Goal: Task Accomplishment & Management: Use online tool/utility

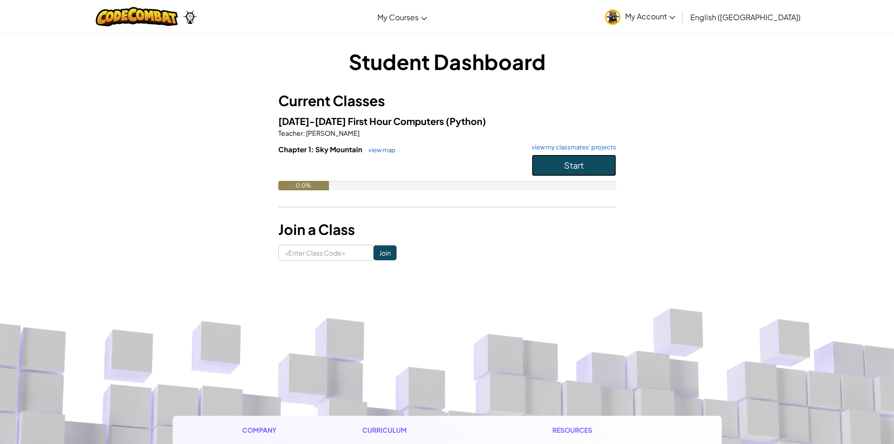
click at [598, 166] on button "Start" at bounding box center [574, 165] width 84 height 22
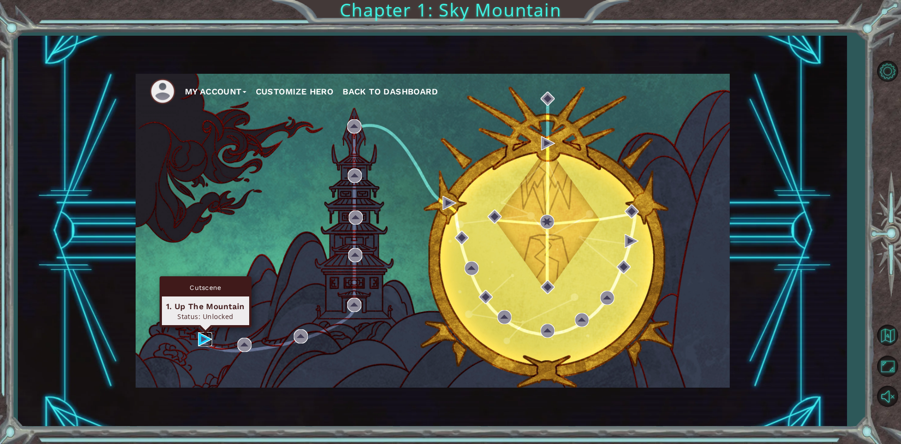
click at [203, 334] on img at bounding box center [205, 339] width 14 height 14
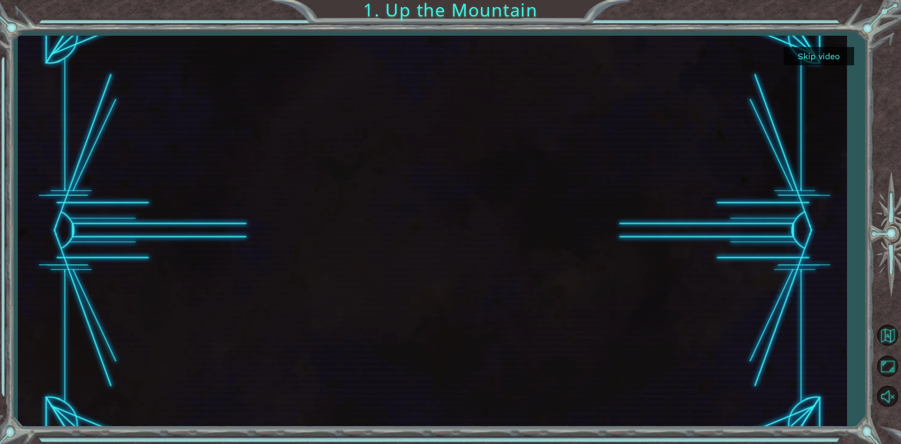
click at [449, 237] on div at bounding box center [432, 231] width 694 height 390
click at [830, 57] on button "Skip video" at bounding box center [819, 56] width 70 height 18
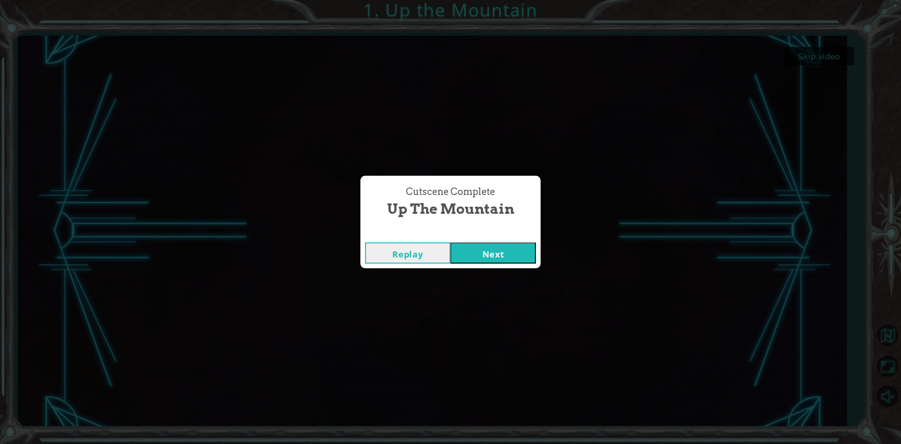
click at [488, 251] on button "Next" at bounding box center [493, 252] width 85 height 21
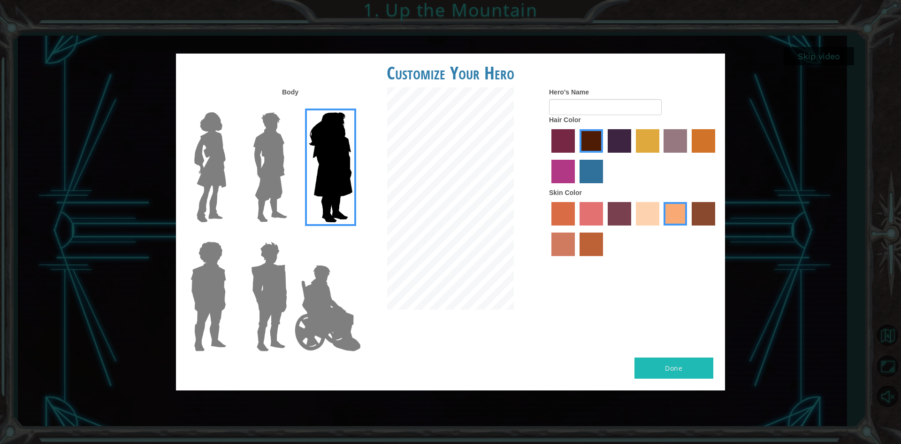
click at [269, 153] on img at bounding box center [270, 166] width 42 height 117
click at [291, 106] on input "Hero Lars" at bounding box center [291, 106] width 0 height 0
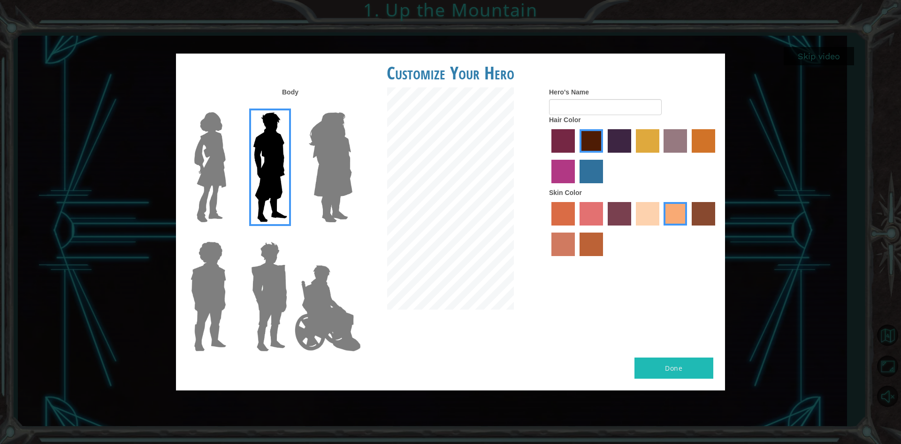
click at [269, 251] on img at bounding box center [269, 295] width 44 height 117
click at [291, 235] on input "Hero Garnet" at bounding box center [291, 235] width 0 height 0
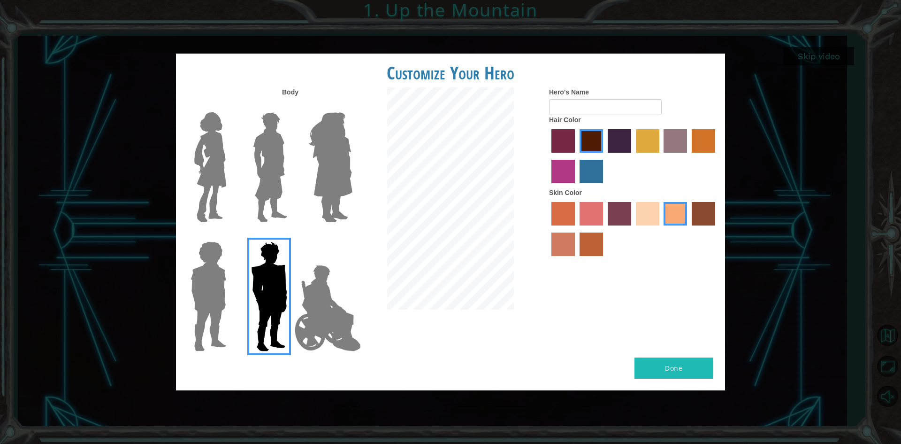
click at [260, 148] on img at bounding box center [270, 166] width 42 height 117
click at [291, 106] on input "Hero Lars" at bounding box center [291, 106] width 0 height 0
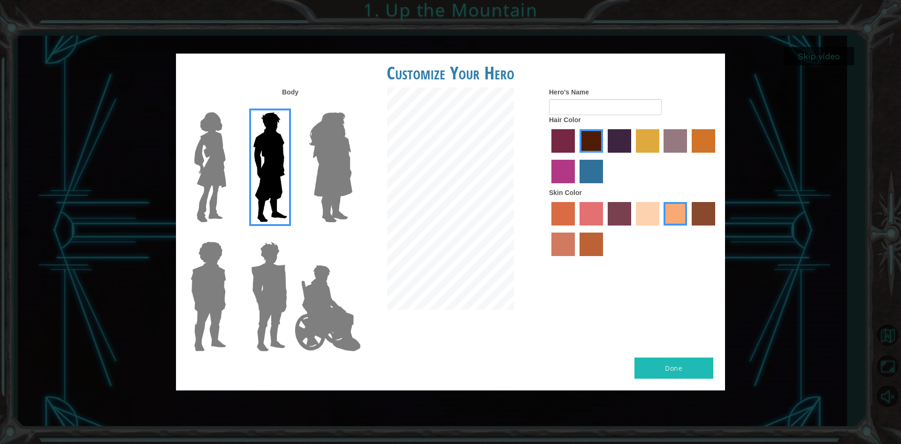
click at [704, 131] on label "gold drop hair color" at bounding box center [703, 140] width 23 height 23
click at [689, 156] on input "gold drop hair color" at bounding box center [689, 156] width 0 height 0
click at [590, 140] on label "maroon hair color" at bounding box center [591, 140] width 23 height 23
click at [576, 156] on input "maroon hair color" at bounding box center [576, 156] width 0 height 0
click at [697, 142] on label "gold drop hair color" at bounding box center [703, 140] width 23 height 23
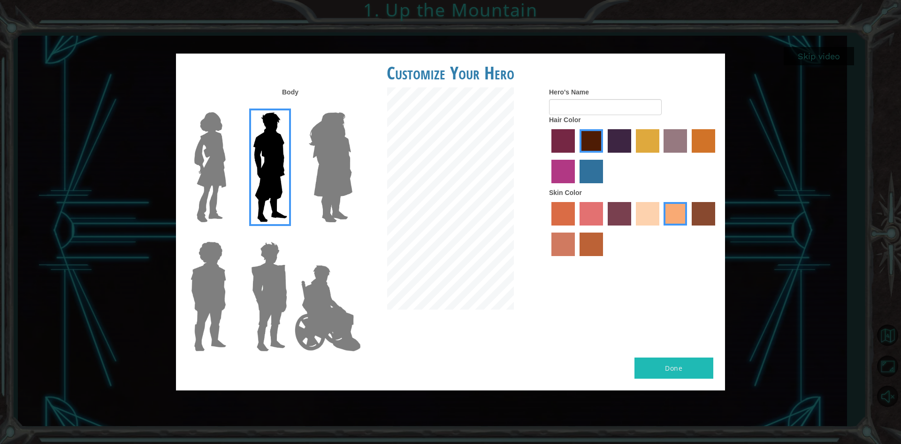
click at [689, 156] on input "gold drop hair color" at bounding box center [689, 156] width 0 height 0
click at [552, 210] on label "sorbus skin color" at bounding box center [562, 213] width 23 height 23
click at [548, 229] on input "sorbus skin color" at bounding box center [548, 229] width 0 height 0
click at [679, 214] on label "tacao skin color" at bounding box center [675, 213] width 23 height 23
click at [661, 229] on input "tacao skin color" at bounding box center [661, 229] width 0 height 0
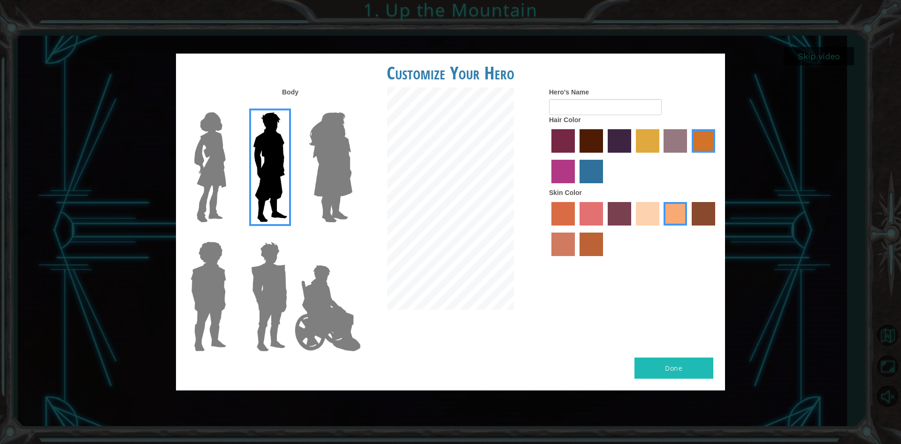
click at [653, 218] on label "sandy beach skin color" at bounding box center [647, 213] width 23 height 23
click at [633, 229] on input "sandy beach skin color" at bounding box center [633, 229] width 0 height 0
click at [667, 217] on label "tacao skin color" at bounding box center [675, 213] width 23 height 23
click at [661, 229] on input "tacao skin color" at bounding box center [661, 229] width 0 height 0
click at [573, 108] on input "Hero's Name" at bounding box center [605, 107] width 113 height 16
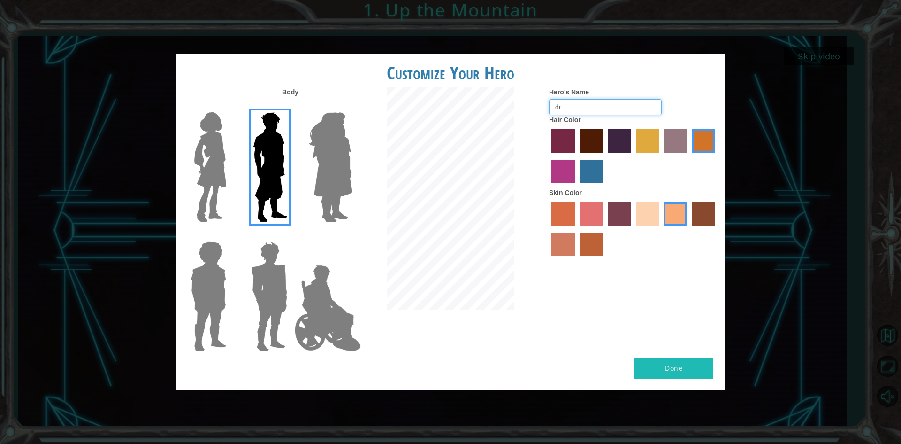
type input "d"
type input "[PERSON_NAME]"
click at [669, 366] on button "Done" at bounding box center [674, 367] width 79 height 21
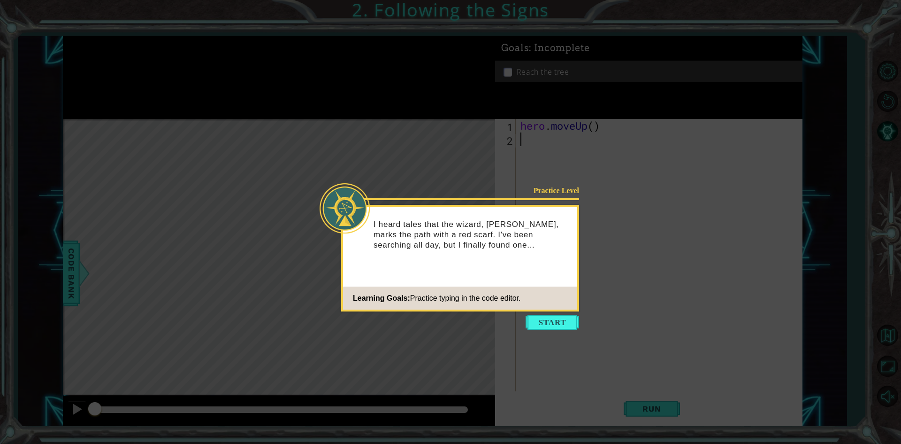
click at [546, 321] on button "Start" at bounding box center [553, 321] width 54 height 15
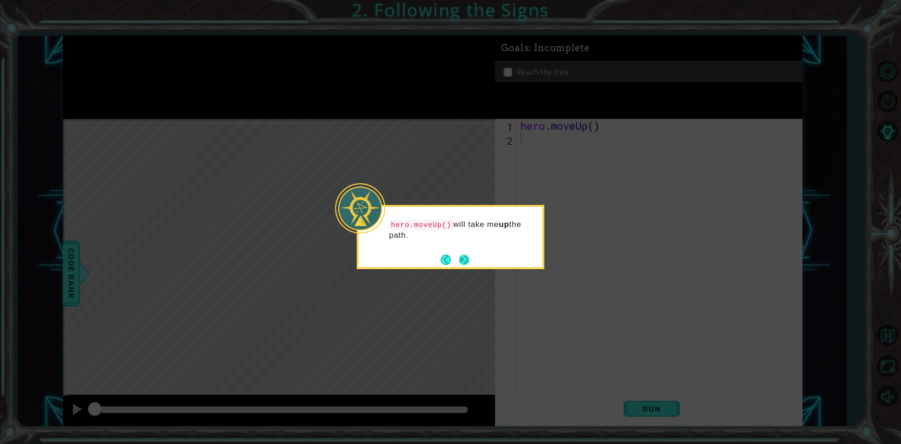
click at [467, 260] on button "Next" at bounding box center [464, 259] width 10 height 10
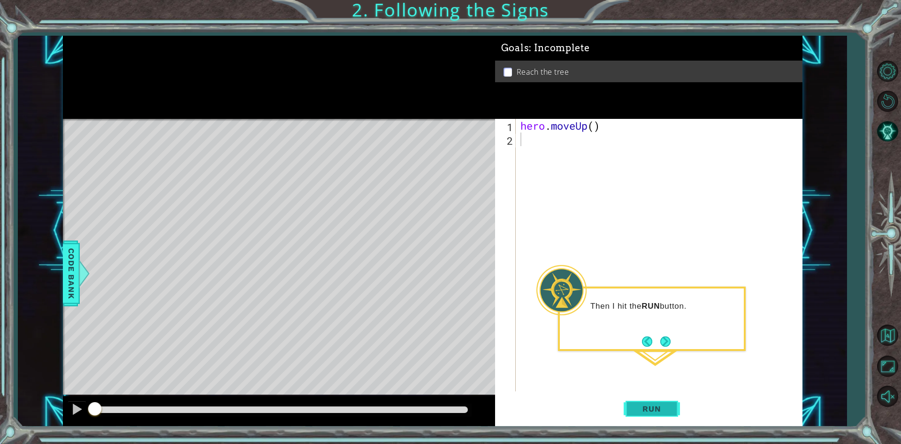
drag, startPoint x: 643, startPoint y: 403, endPoint x: 649, endPoint y: 403, distance: 6.1
click at [647, 402] on button "Run" at bounding box center [652, 408] width 56 height 31
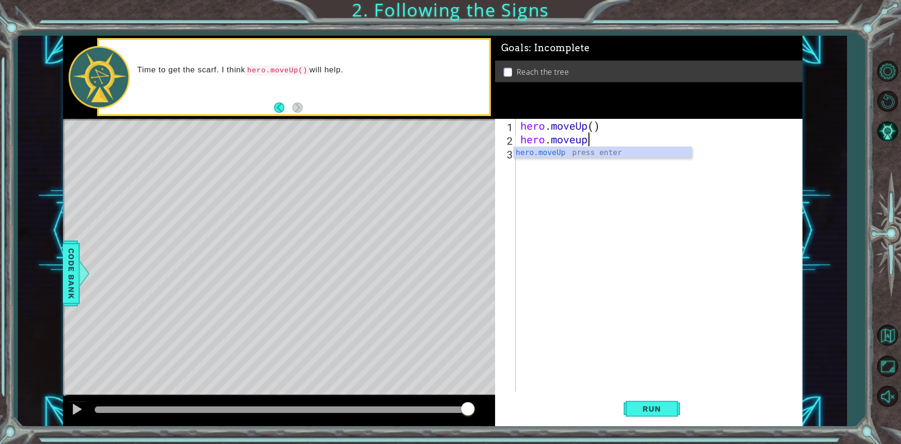
scroll to position [0, 3]
type textarea "hero.moveup()"
click at [524, 156] on div "hero . moveUp ( ) hero . moveup ( )" at bounding box center [661, 268] width 285 height 299
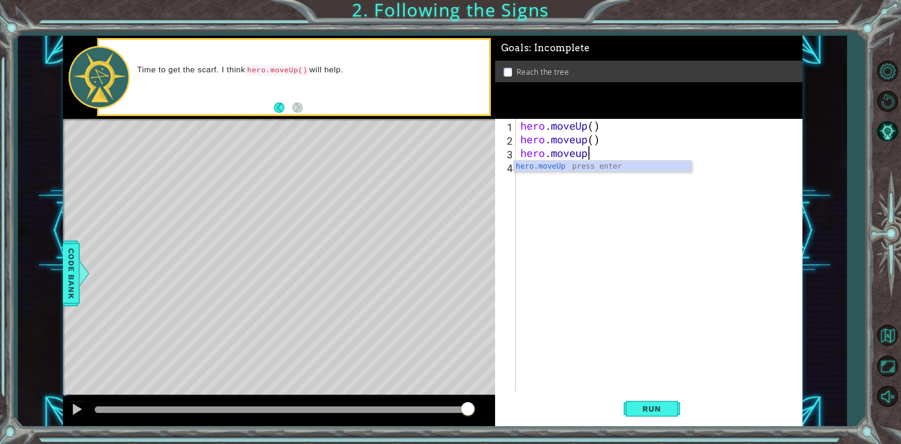
scroll to position [0, 2]
type textarea "hero.moveup()"
drag, startPoint x: 536, startPoint y: 166, endPoint x: 541, endPoint y: 162, distance: 6.4
click at [541, 164] on div "hero . moveUp ( ) hero . moveup ( ) hero . moveup ( )" at bounding box center [661, 268] width 285 height 299
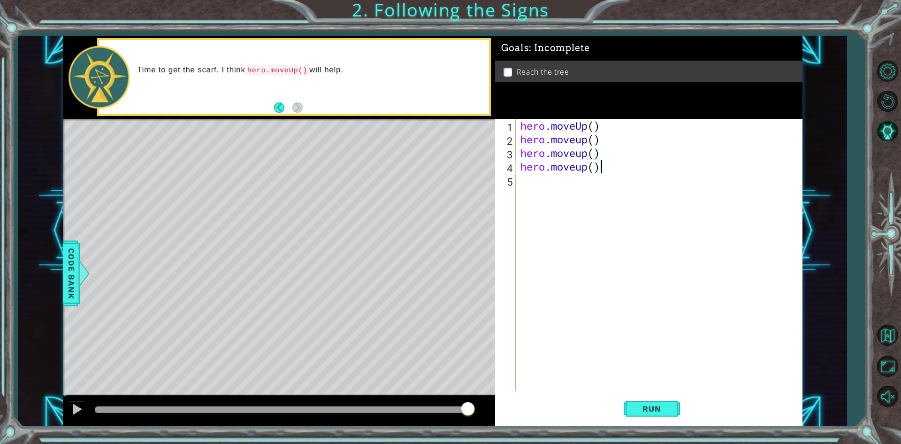
scroll to position [0, 3]
type textarea "hero.moveup()"
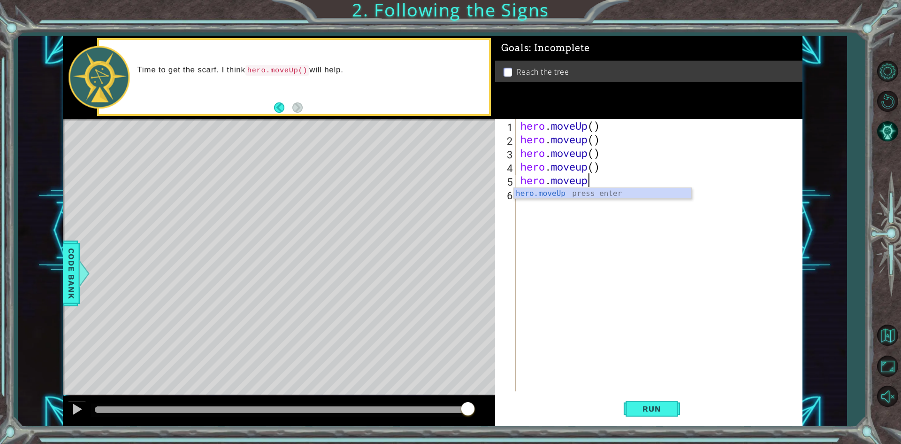
type textarea "hero.moveup()"
click at [648, 409] on span "Run" at bounding box center [651, 408] width 37 height 9
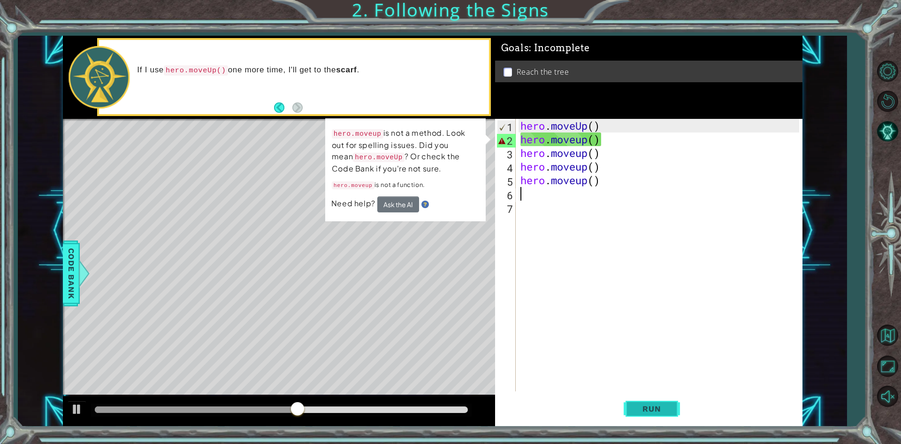
click at [640, 407] on span "Run" at bounding box center [651, 408] width 37 height 9
click at [647, 404] on span "Run" at bounding box center [651, 408] width 37 height 9
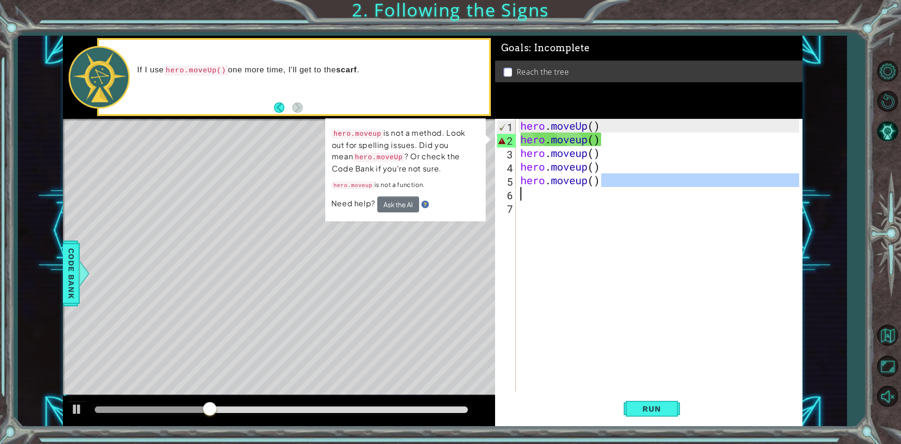
drag, startPoint x: 603, startPoint y: 185, endPoint x: 521, endPoint y: 184, distance: 82.1
click at [519, 185] on div "hero . moveUp ( ) hero . moveup ( ) hero . moveup ( ) hero . moveup ( ) hero . …" at bounding box center [659, 255] width 281 height 272
type textarea "hero.moveup()"
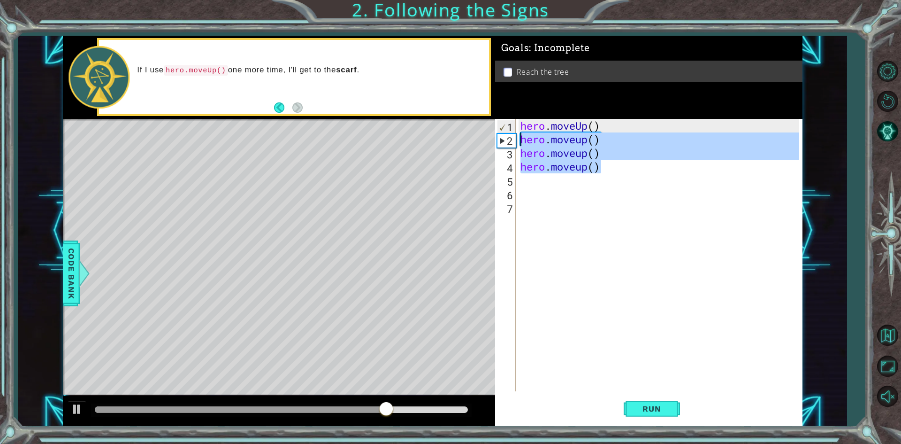
drag, startPoint x: 600, startPoint y: 172, endPoint x: 519, endPoint y: 139, distance: 87.4
click at [519, 139] on div "hero . moveUp ( ) hero . moveup ( ) hero . moveup ( ) hero . moveup ( )" at bounding box center [661, 268] width 285 height 299
type textarea "hero.moveup() hero.moveup()"
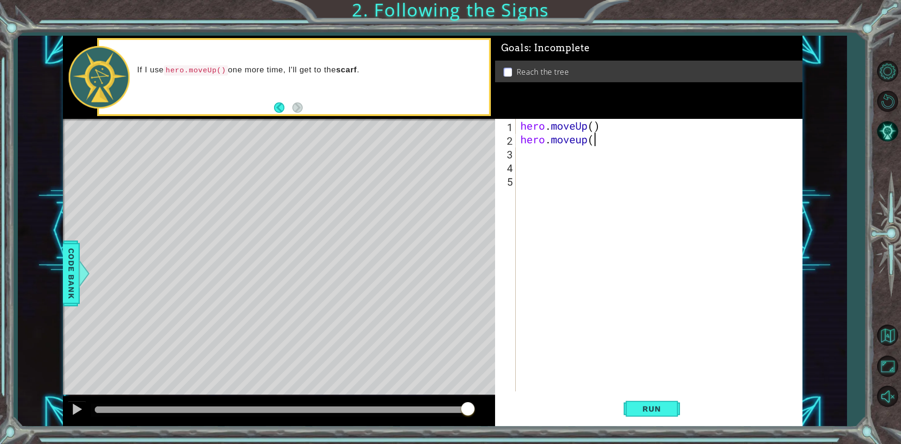
scroll to position [0, 3]
click at [640, 405] on span "Run" at bounding box center [651, 408] width 37 height 9
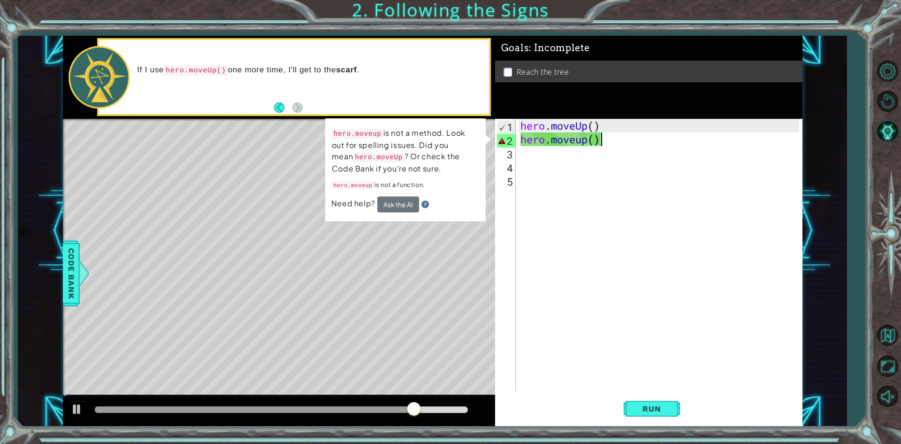
click at [581, 144] on div "hero . moveUp ( ) hero . moveup ( )" at bounding box center [661, 268] width 285 height 299
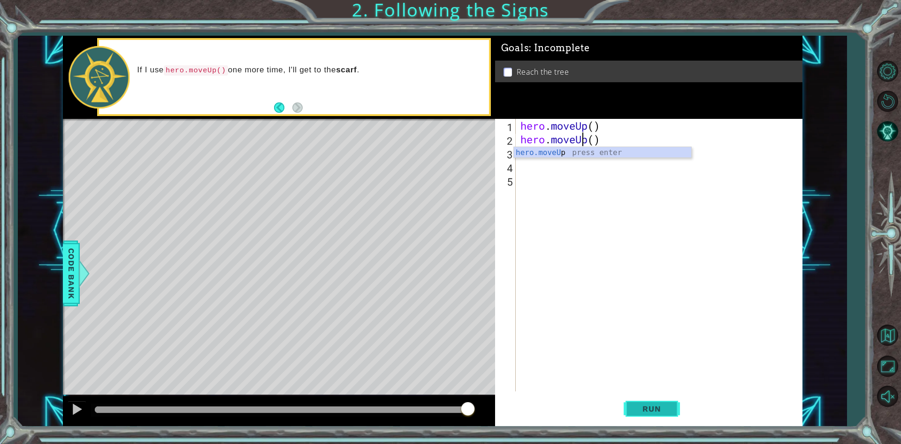
type textarea "hero.moveUp()"
click at [674, 410] on button "Run" at bounding box center [652, 408] width 56 height 31
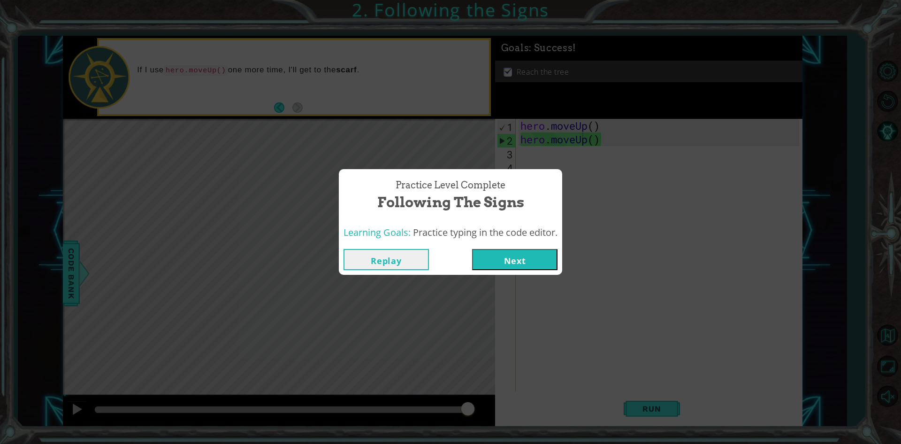
click at [513, 258] on button "Next" at bounding box center [514, 259] width 85 height 21
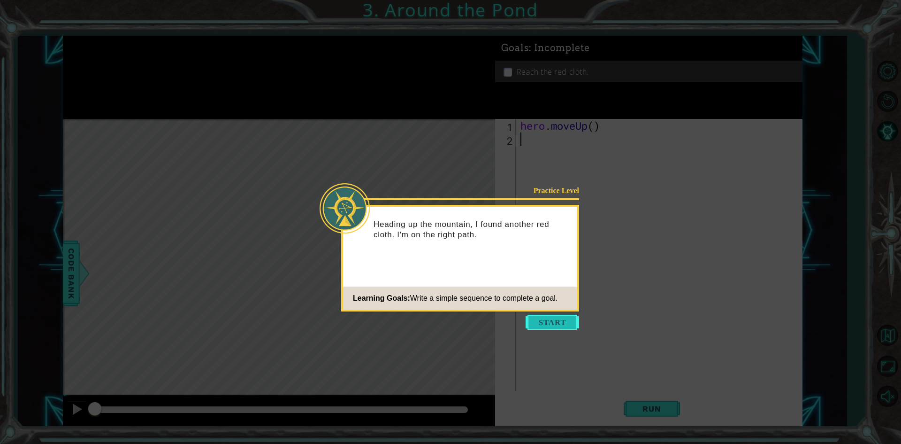
click at [547, 319] on button "Start" at bounding box center [553, 321] width 54 height 15
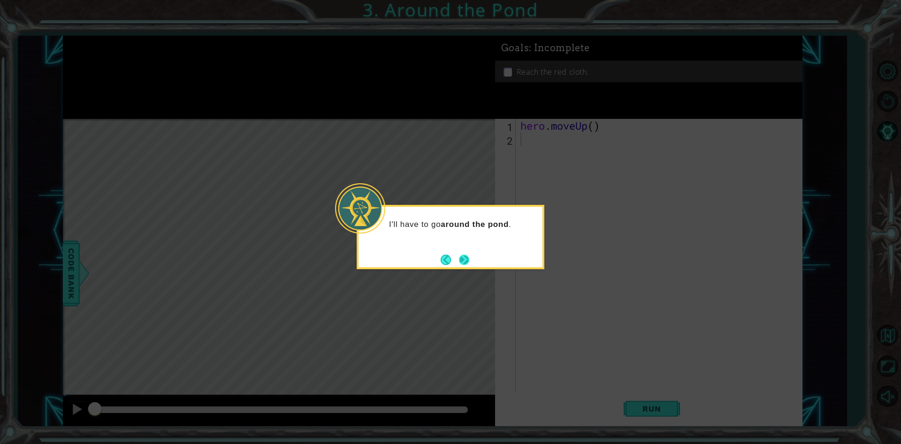
click at [464, 260] on button "Next" at bounding box center [464, 259] width 10 height 10
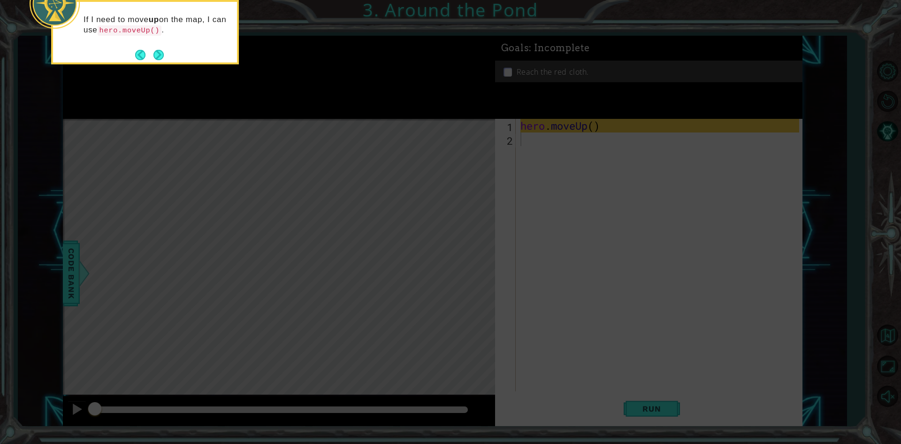
click at [464, 270] on icon at bounding box center [450, 66] width 901 height 754
click at [160, 53] on button "Next" at bounding box center [158, 55] width 10 height 10
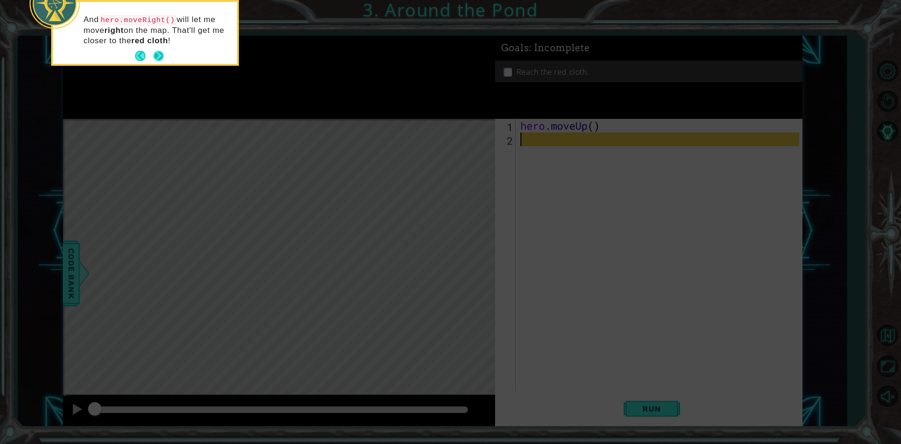
click at [163, 53] on button "Next" at bounding box center [158, 56] width 10 height 10
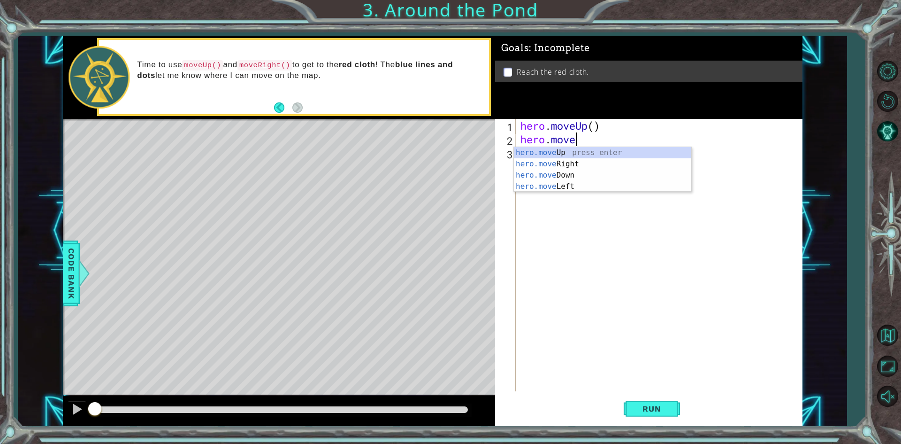
scroll to position [0, 2]
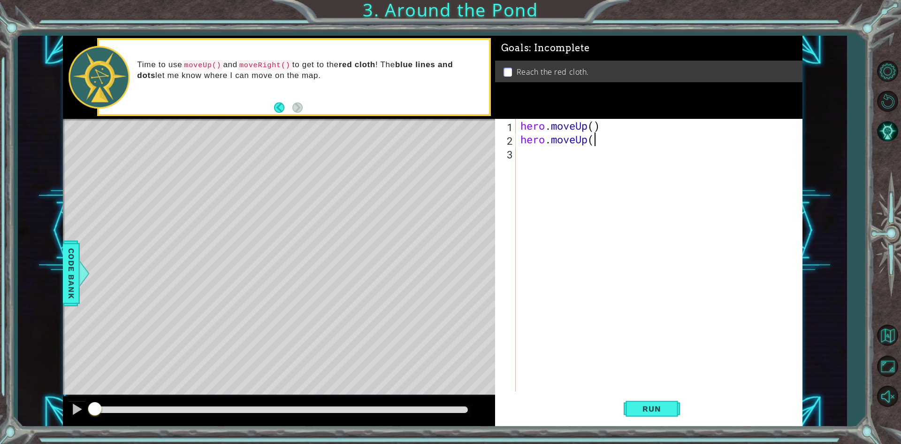
type textarea "hero.moveUp()"
click at [530, 154] on div "hero . moveUp ( ) hero . moveUp ( )" at bounding box center [661, 268] width 285 height 299
type textarea "hero.moveRight()"
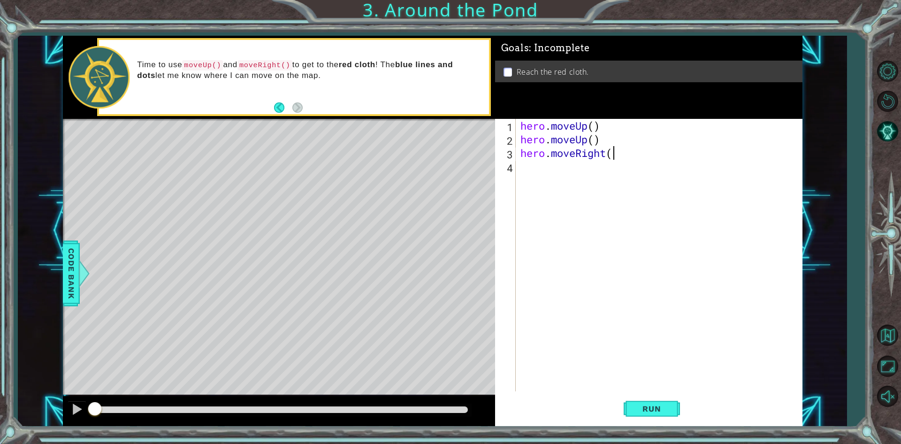
scroll to position [0, 4]
click at [532, 169] on div "hero . moveUp ( ) hero . moveUp ( ) hero . moveRight ( )" at bounding box center [661, 268] width 285 height 299
type textarea "hero.moveUp()"
click at [650, 403] on button "Run" at bounding box center [652, 408] width 56 height 31
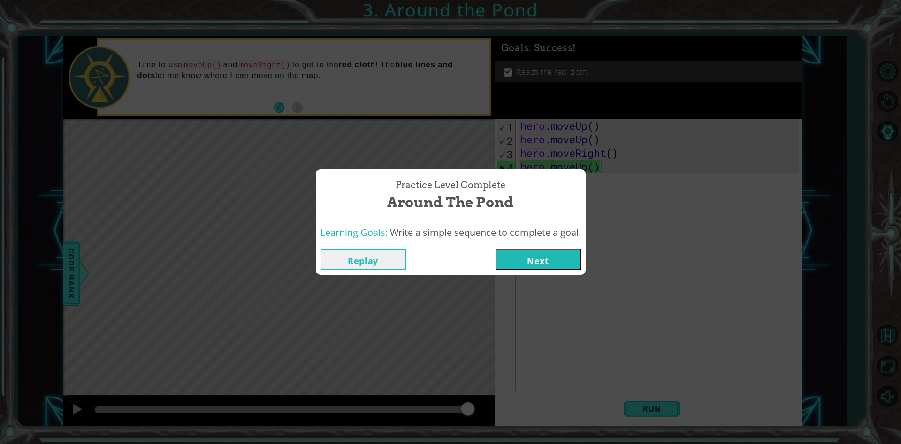
click at [517, 261] on button "Next" at bounding box center [538, 259] width 85 height 21
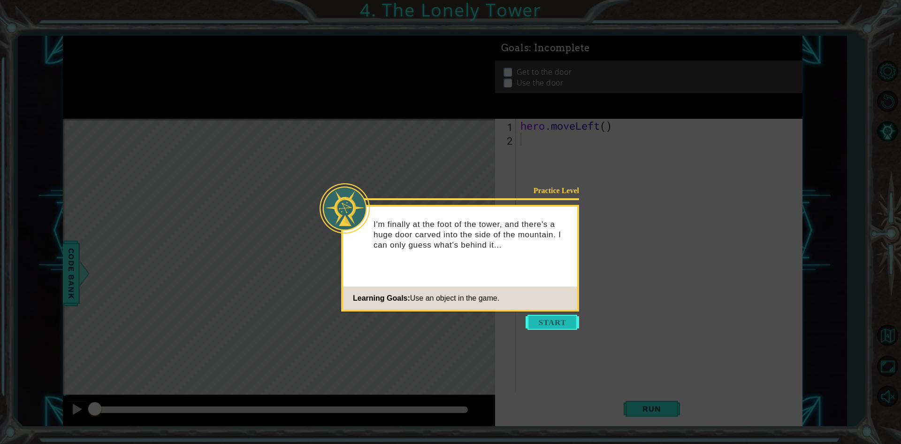
click at [550, 317] on button "Start" at bounding box center [553, 321] width 54 height 15
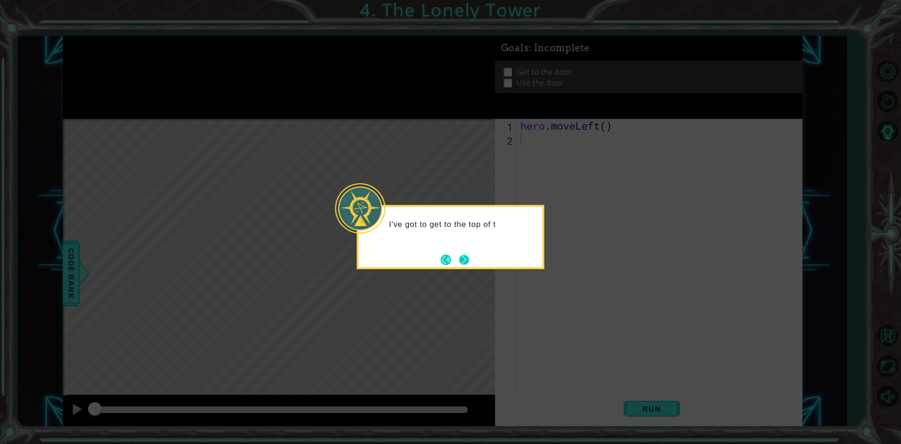
click at [461, 260] on button "Next" at bounding box center [464, 259] width 10 height 10
click at [461, 259] on button "Next" at bounding box center [464, 259] width 10 height 10
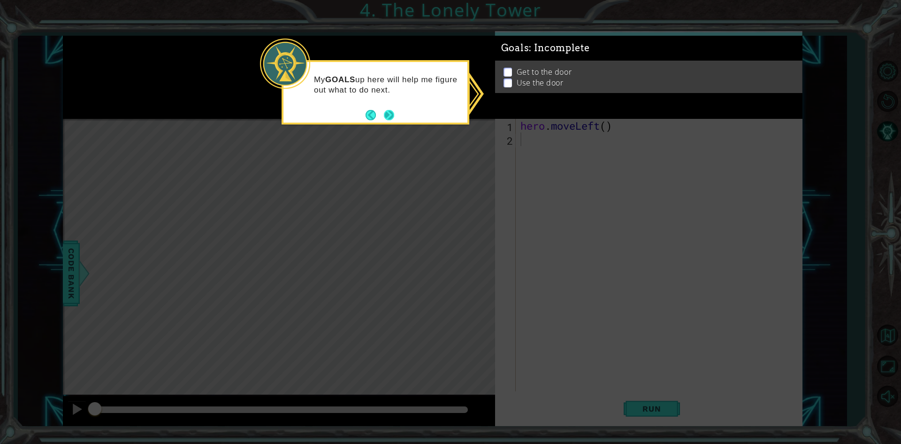
click at [392, 114] on button "Next" at bounding box center [389, 115] width 10 height 10
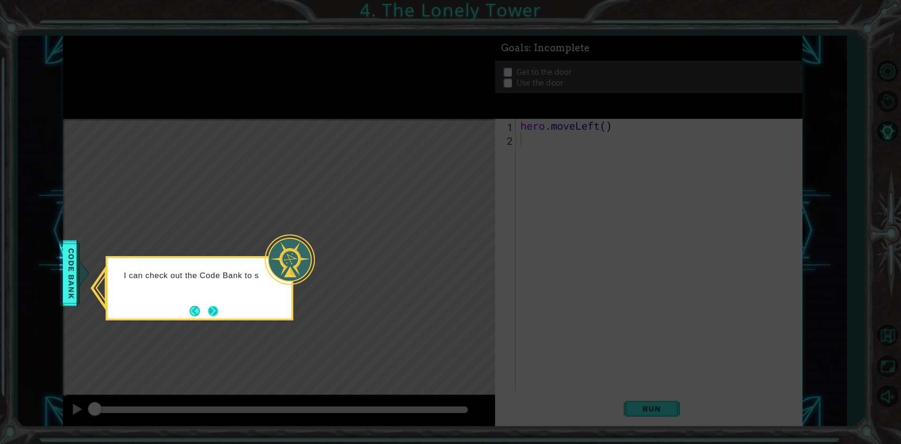
click at [217, 306] on button "Next" at bounding box center [213, 311] width 10 height 10
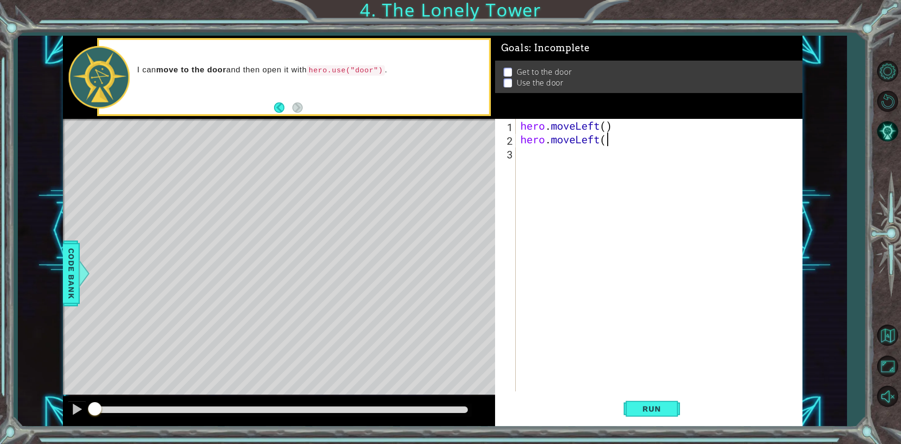
scroll to position [0, 4]
type textarea "hero.moveLeft()"
click at [528, 159] on div "hero . moveLeft ( ) hero . moveLeft ( )" at bounding box center [661, 268] width 285 height 299
type textarea "hero.moveUp()"
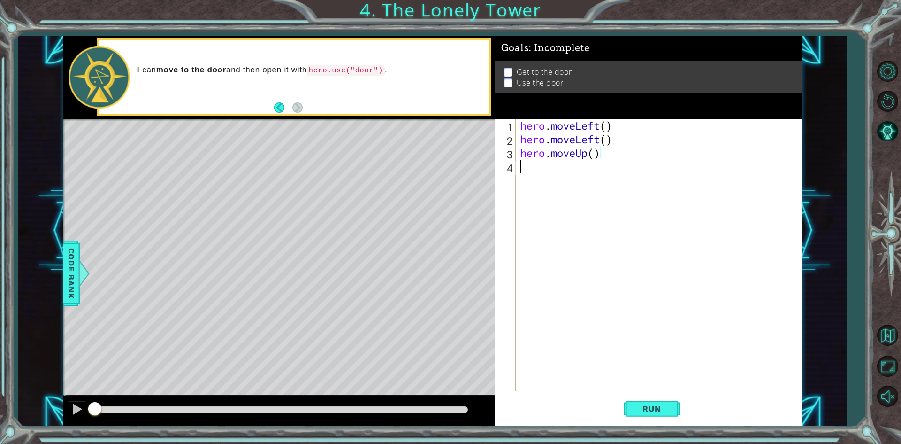
click at [525, 172] on div "hero . moveLeft ( ) hero . moveLeft ( ) hero . moveUp ( )" at bounding box center [661, 268] width 285 height 299
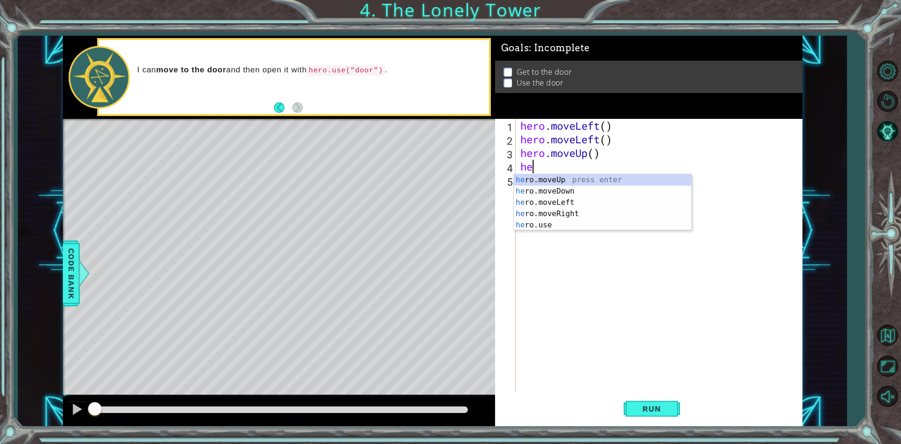
type textarea "her"
click at [543, 178] on div "her o.moveUp press enter her o.moveDown press enter her o.moveLeft press enter …" at bounding box center [602, 213] width 177 height 79
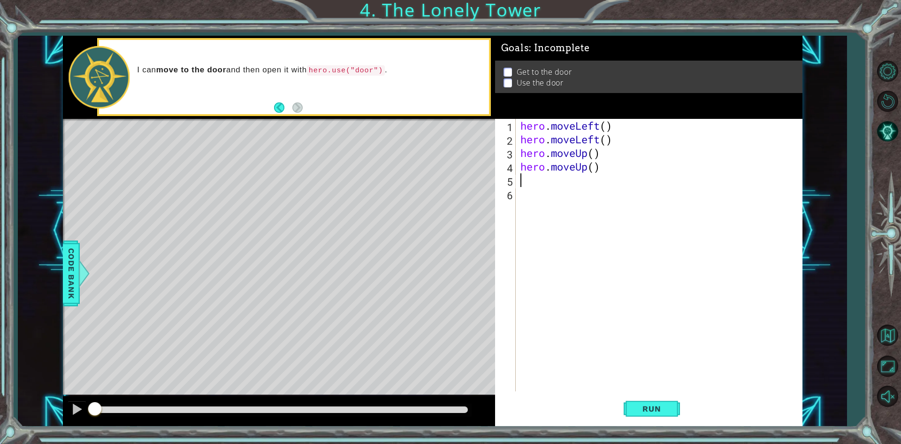
click at [531, 181] on div "hero . moveLeft ( ) hero . moveLeft ( ) hero . moveUp ( ) hero . moveUp ( )" at bounding box center [661, 268] width 285 height 299
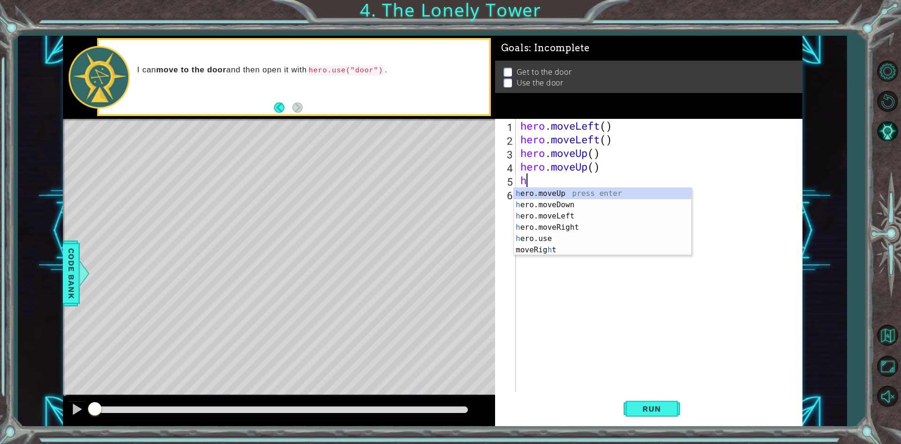
type textarea "her"
click at [575, 227] on div "her o.moveUp press enter her o.moveDown press enter her o.moveLeft press enter …" at bounding box center [602, 227] width 177 height 79
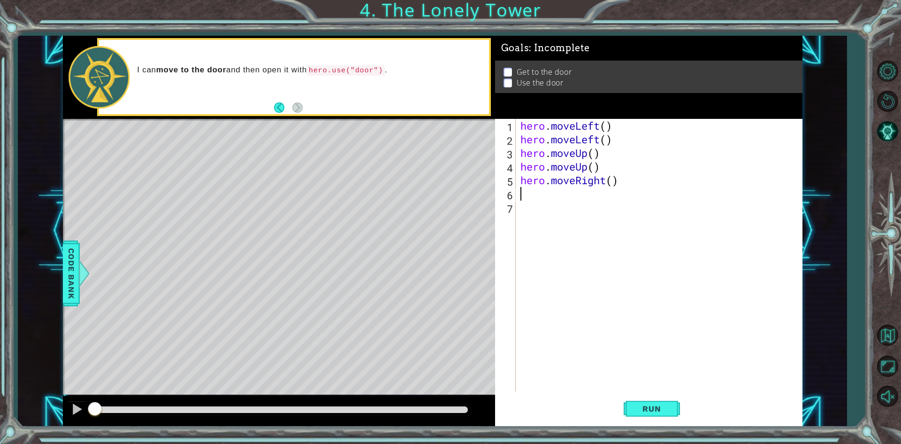
type textarea "he"
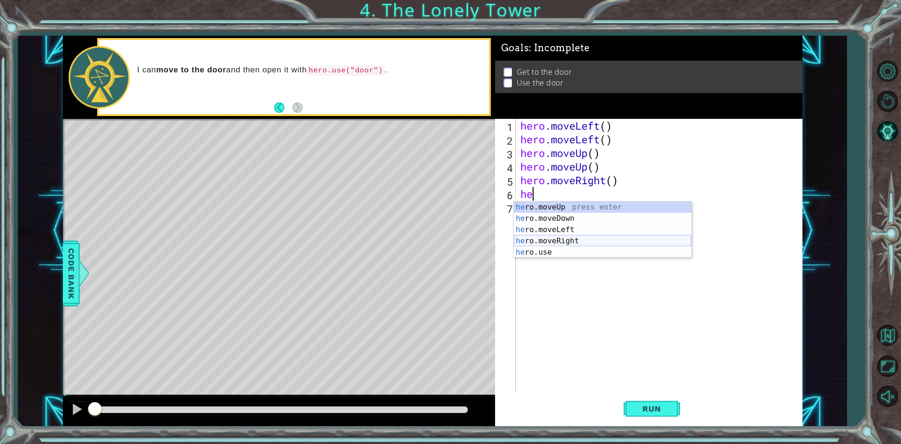
click at [564, 240] on div "he ro.moveUp press enter he ro.moveDown press enter he ro.moveLeft press enter …" at bounding box center [602, 240] width 177 height 79
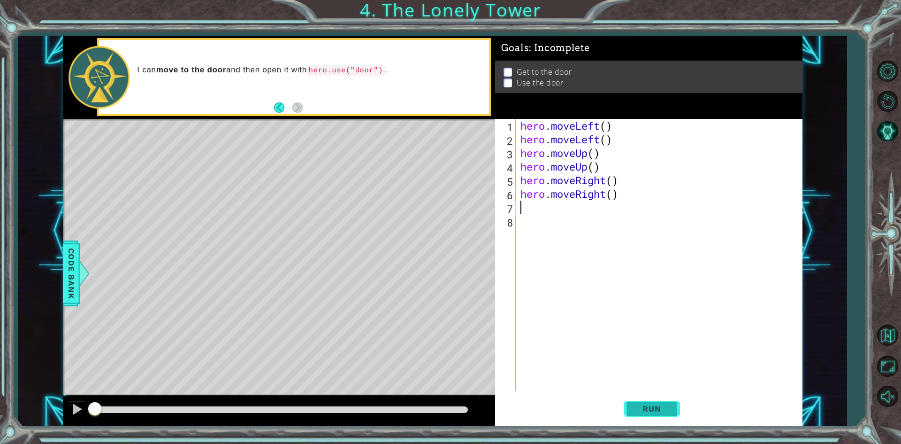
click at [649, 403] on button "Run" at bounding box center [652, 408] width 56 height 31
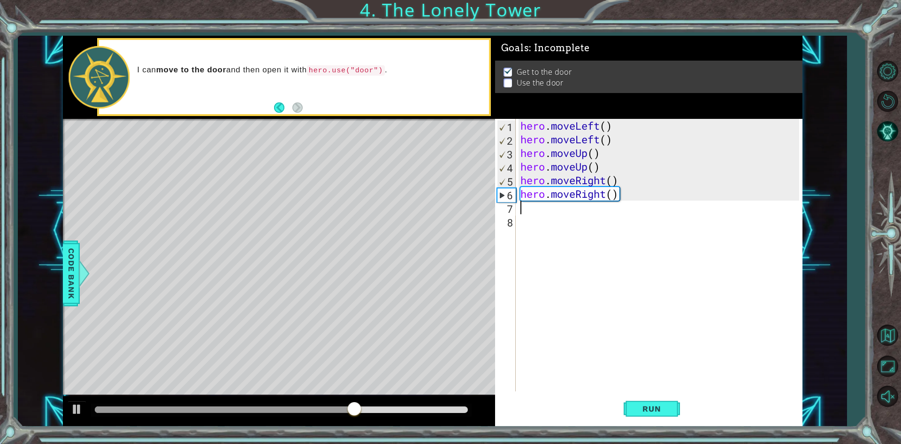
click at [535, 213] on div "hero . moveLeft ( ) hero . moveLeft ( ) hero . moveUp ( ) hero . moveUp ( ) her…" at bounding box center [661, 268] width 285 height 299
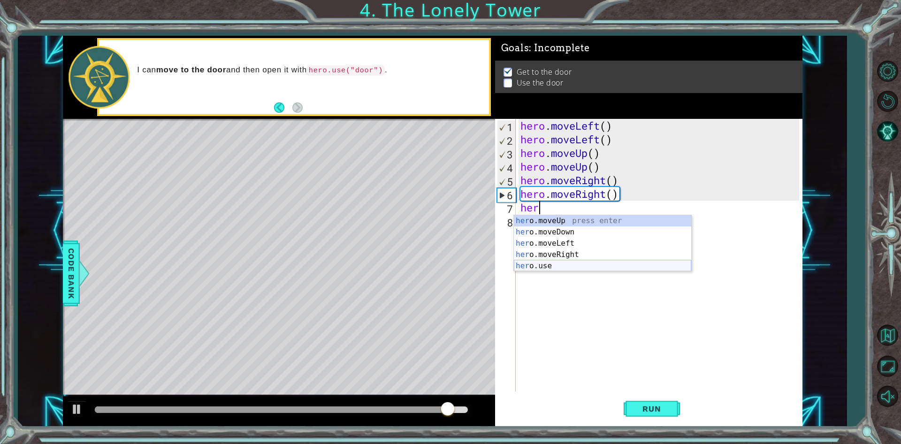
click at [562, 267] on div "her o.moveUp press enter her o.moveDown press enter her o.moveLeft press enter …" at bounding box center [602, 254] width 177 height 79
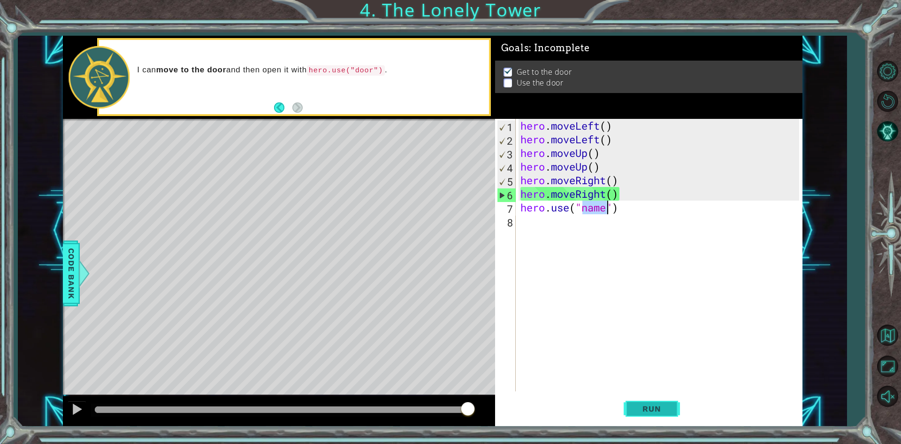
click at [659, 412] on span "Run" at bounding box center [651, 408] width 37 height 9
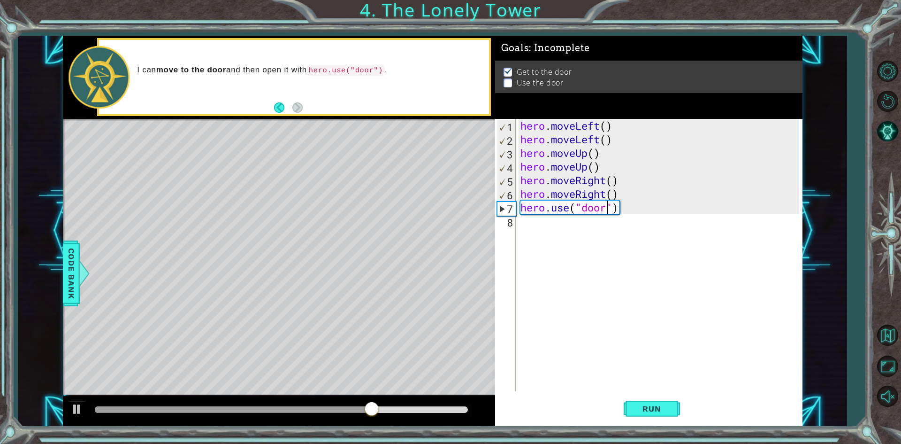
scroll to position [0, 4]
type textarea "hero.use("door")"
click at [663, 412] on span "Run" at bounding box center [651, 408] width 37 height 9
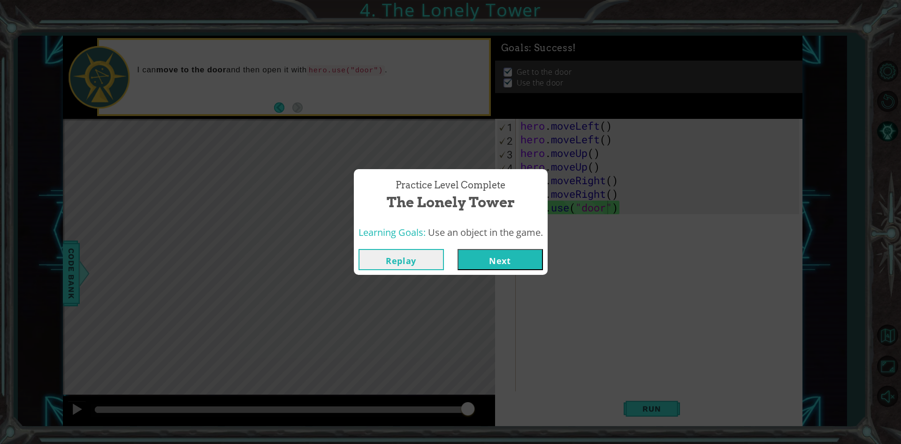
drag, startPoint x: 457, startPoint y: 255, endPoint x: 464, endPoint y: 259, distance: 8.0
click at [458, 255] on div "Replay Next" at bounding box center [451, 259] width 184 height 21
click at [465, 259] on button "Next" at bounding box center [500, 259] width 85 height 21
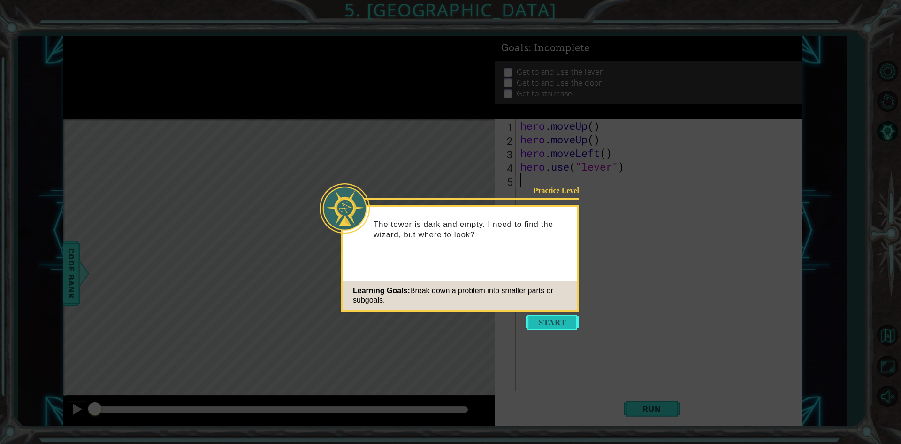
click at [548, 316] on button "Start" at bounding box center [553, 321] width 54 height 15
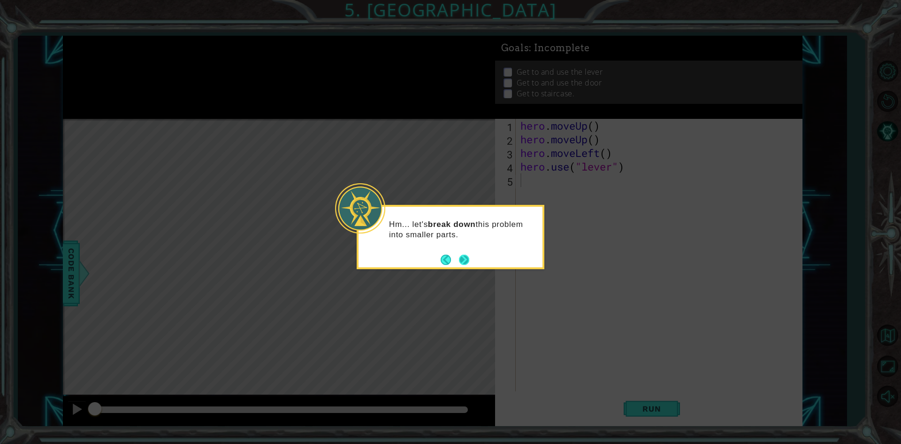
click at [467, 255] on button "Next" at bounding box center [464, 259] width 10 height 10
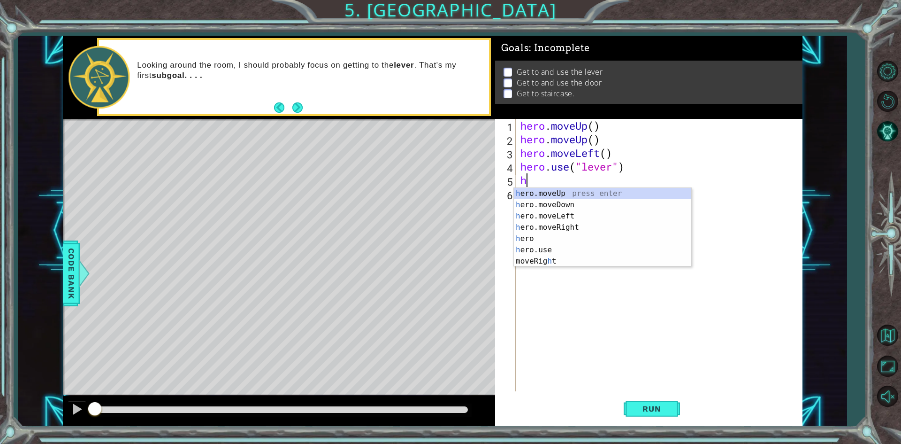
type textarea "he"
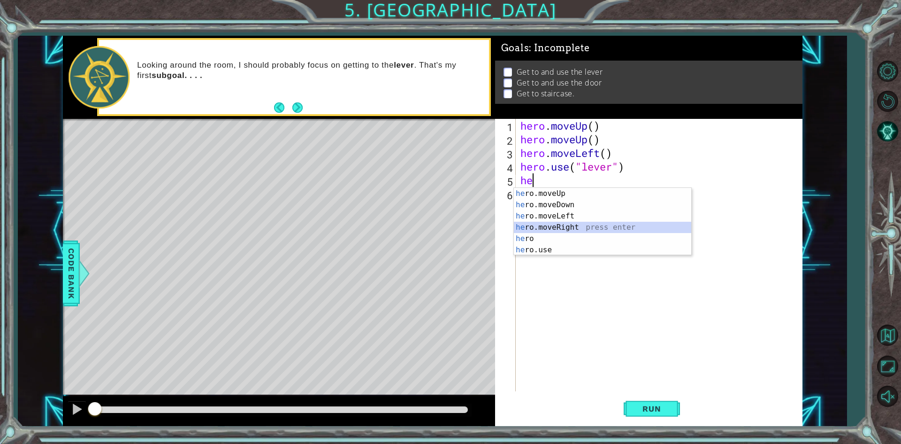
click at [562, 226] on div "he ro.moveUp press enter he ro.moveDown press enter he ro.moveLeft press enter …" at bounding box center [602, 233] width 177 height 90
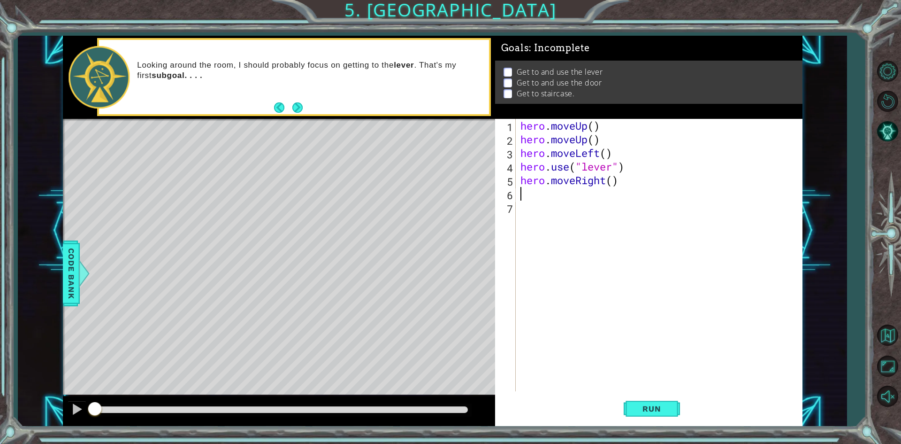
type textarea "h"
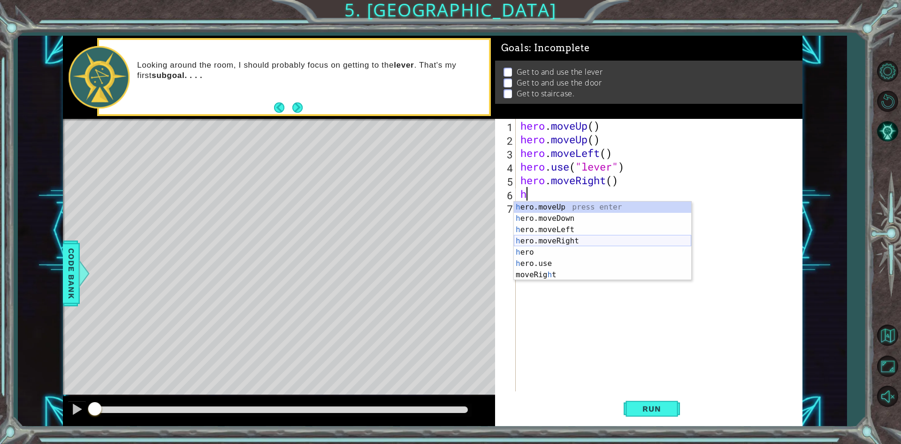
click at [563, 239] on div "h ero.moveUp press enter h ero.moveDown press enter h ero.moveLeft press enter …" at bounding box center [602, 251] width 177 height 101
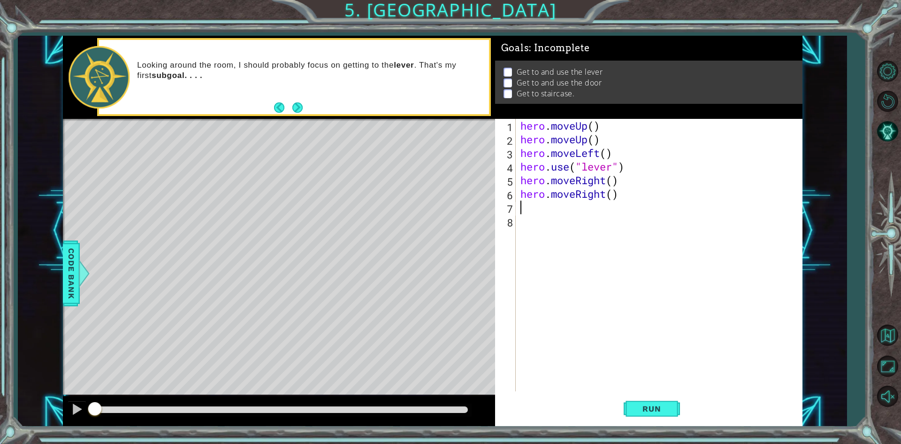
type textarea "h"
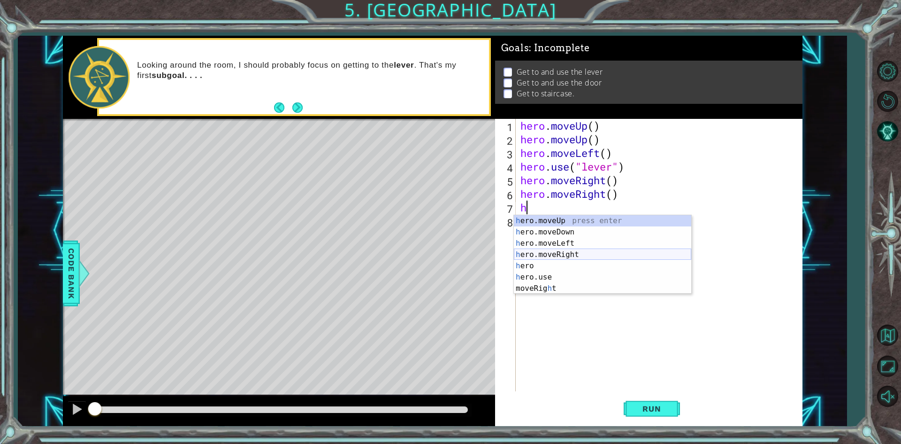
click at [605, 259] on div "h ero.moveUp press enter h ero.moveDown press enter h ero.moveLeft press enter …" at bounding box center [602, 265] width 177 height 101
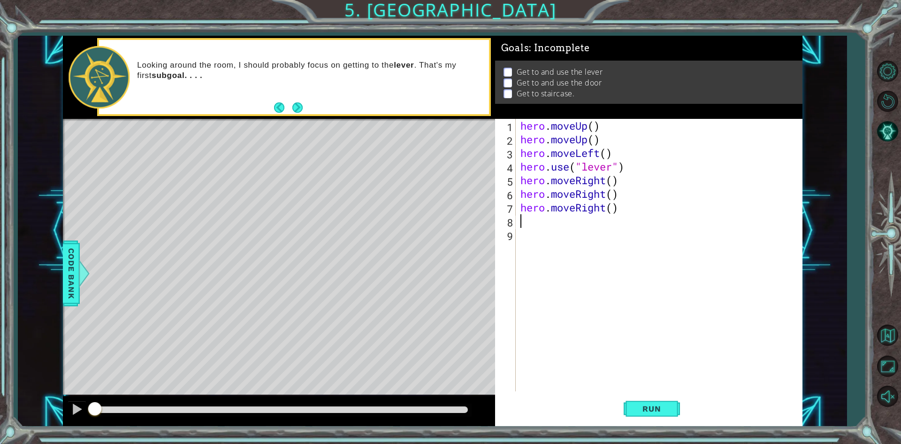
type textarea "he"
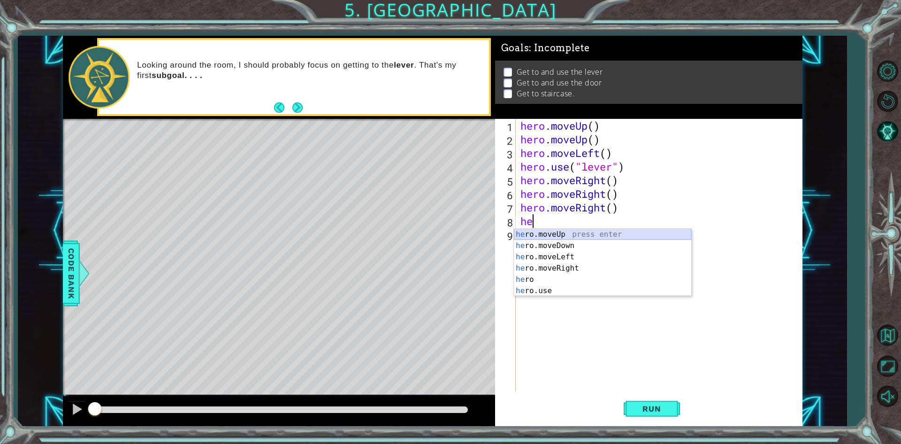
click at [584, 232] on div "he ro.moveUp press enter he ro.moveDown press enter he ro.moveLeft press enter …" at bounding box center [602, 274] width 177 height 90
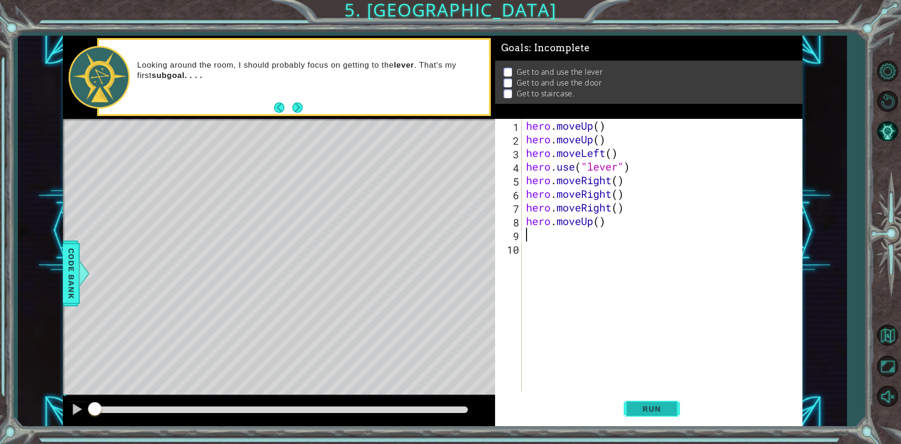
click at [655, 404] on span "Run" at bounding box center [651, 408] width 37 height 9
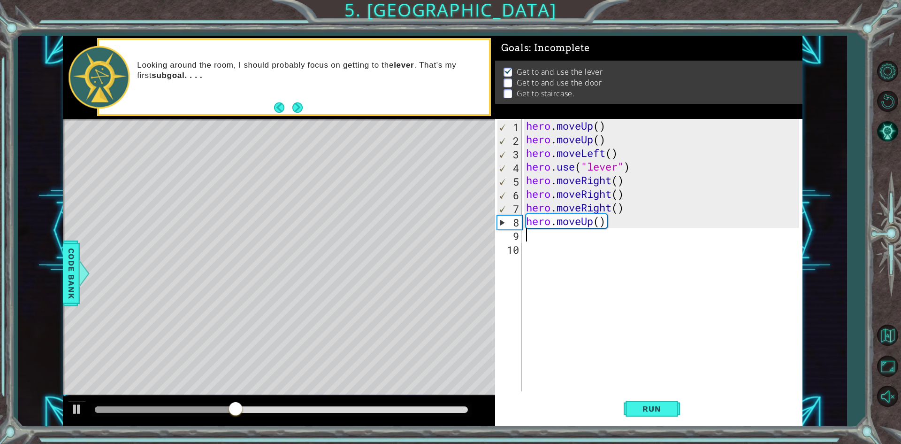
click at [597, 222] on div "hero . moveUp ( ) hero . moveUp ( ) hero . moveLeft ( ) hero . use ( "lever" ) …" at bounding box center [664, 268] width 280 height 299
click at [597, 224] on div "hero . moveUp ( ) hero . moveUp ( ) hero . moveLeft ( ) hero . use ( "lever" ) …" at bounding box center [664, 268] width 280 height 299
type textarea "hero.moveUp()"
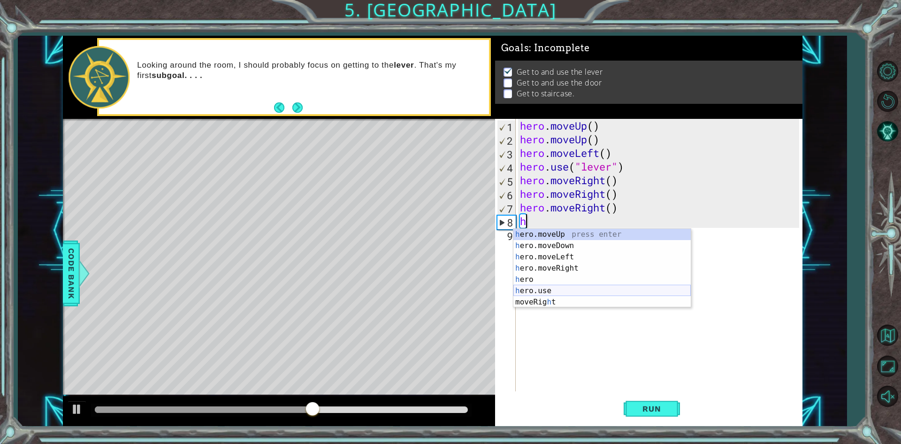
click at [553, 290] on div "h ero.moveUp press enter h ero.moveDown press enter h ero.moveLeft press enter …" at bounding box center [601, 279] width 177 height 101
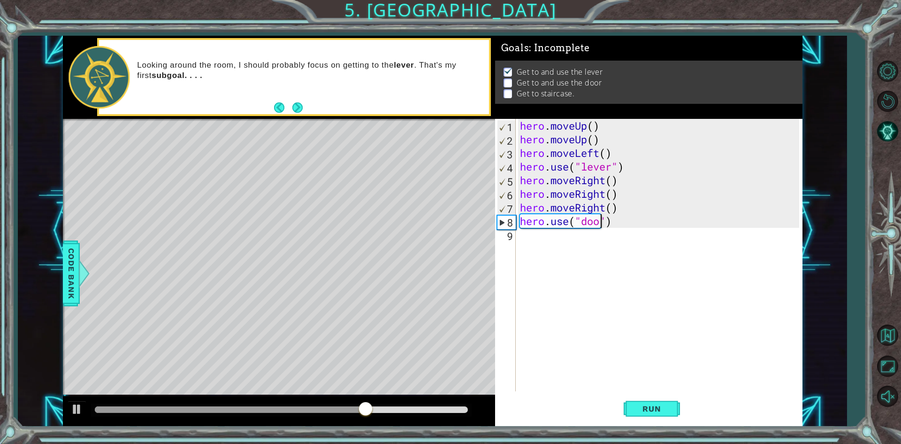
type textarea "hero.use("door")"
click at [592, 234] on div "hero . moveUp ( ) hero . moveUp ( ) hero . moveLeft ( ) hero . use ( "lever" ) …" at bounding box center [661, 268] width 286 height 299
type textarea "h"
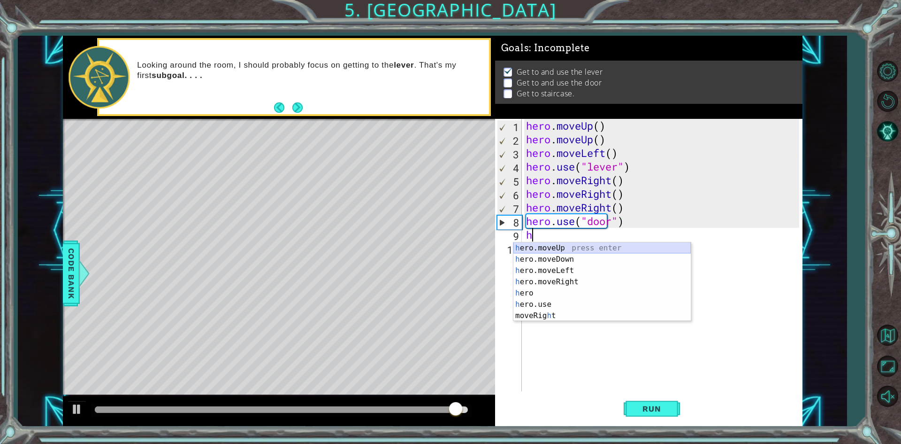
click at [554, 251] on div "h ero.moveUp press enter h ero.moveDown press enter h ero.moveLeft press enter …" at bounding box center [601, 292] width 177 height 101
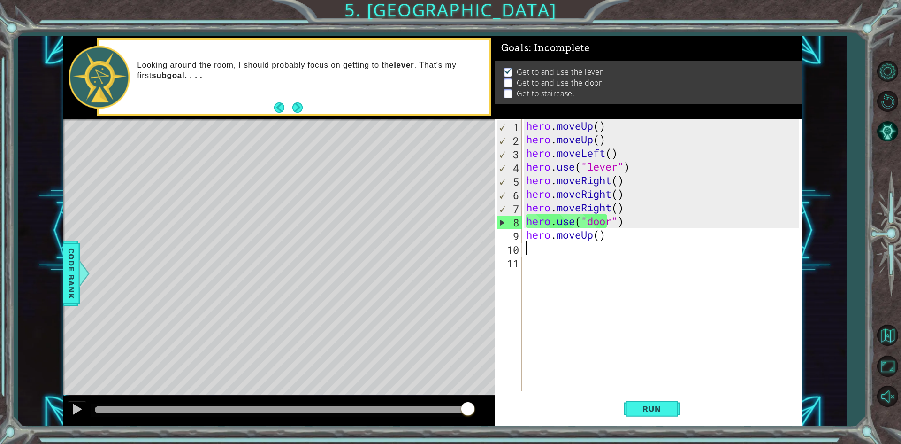
type textarea "h"
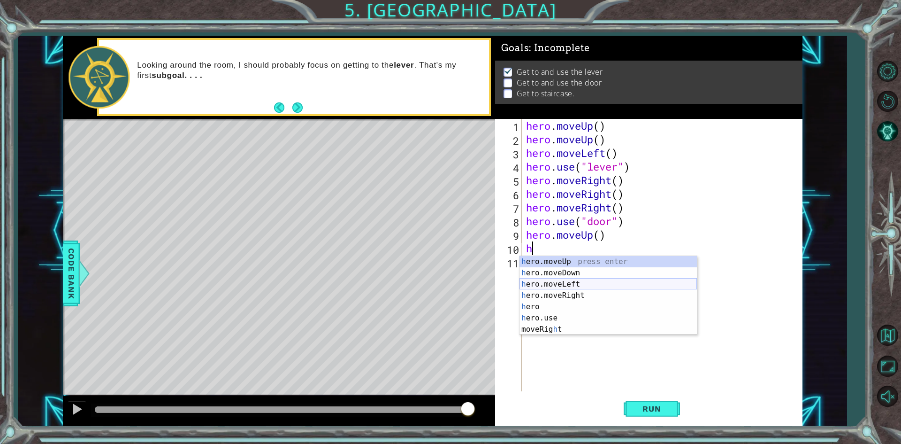
click at [568, 285] on div "h ero.moveUp press enter h ero.moveDown press enter h ero.moveLeft press enter …" at bounding box center [608, 306] width 177 height 101
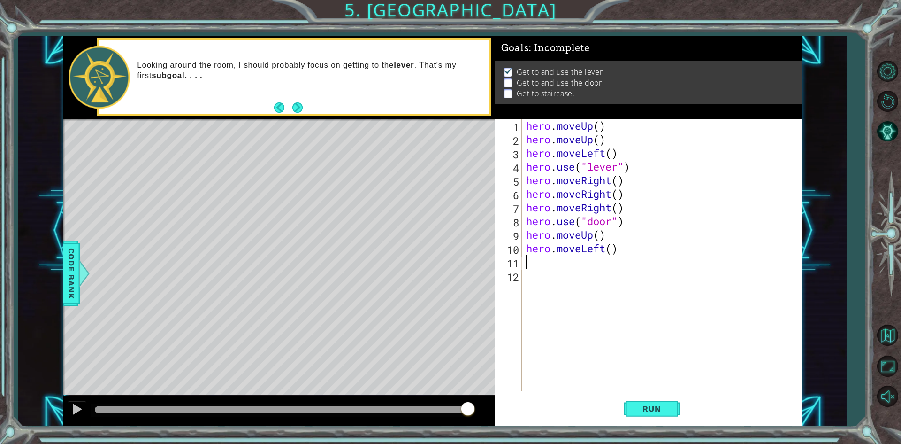
type textarea "h"
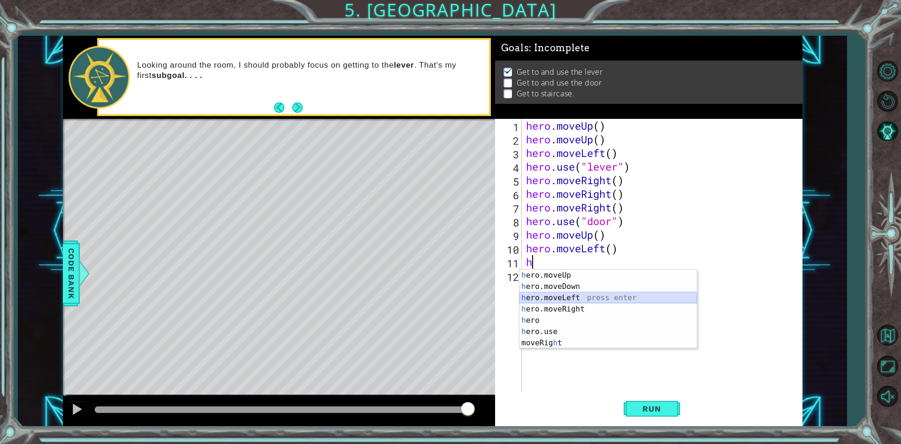
click at [568, 293] on div "h ero.moveUp press enter h ero.moveDown press enter h ero.moveLeft press enter …" at bounding box center [608, 319] width 177 height 101
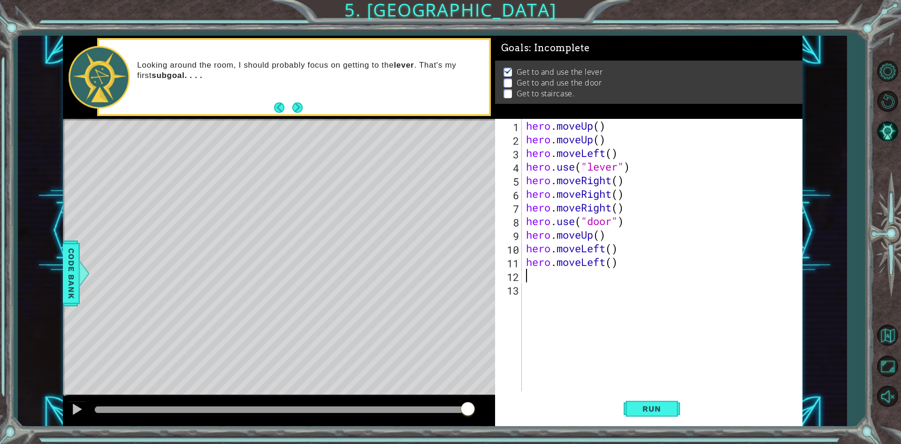
type textarea "h"
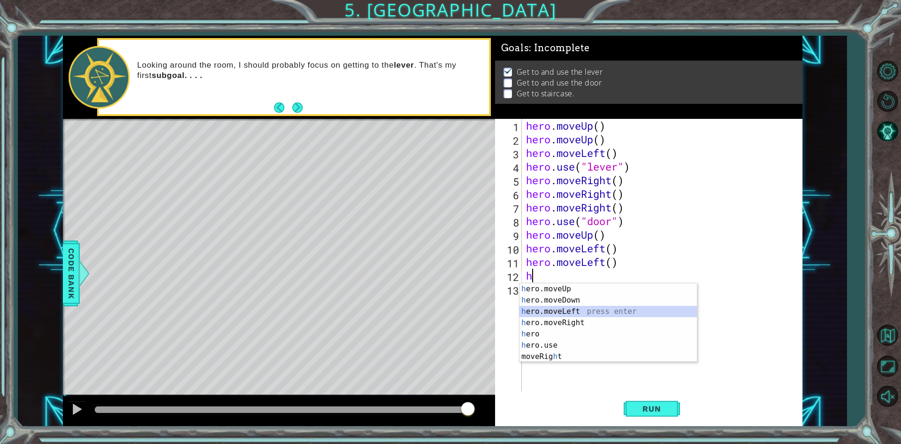
click at [560, 309] on div "h ero.moveUp press enter h ero.moveDown press enter h ero.moveLeft press enter …" at bounding box center [608, 333] width 177 height 101
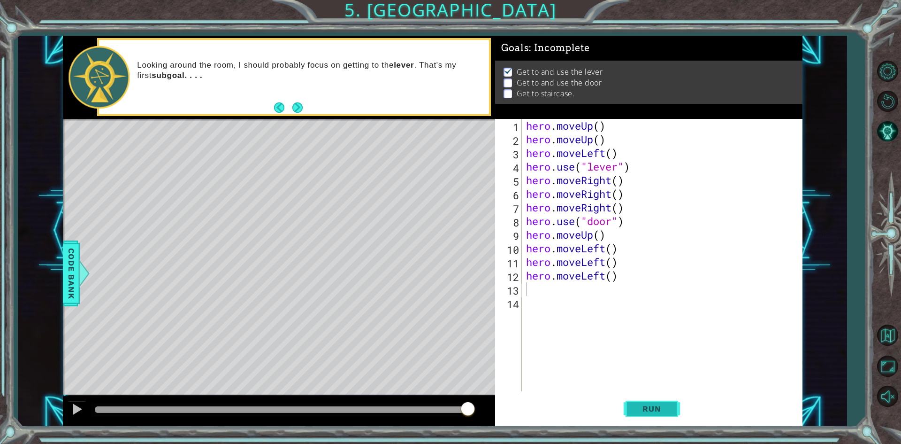
click at [650, 404] on span "Run" at bounding box center [651, 408] width 37 height 9
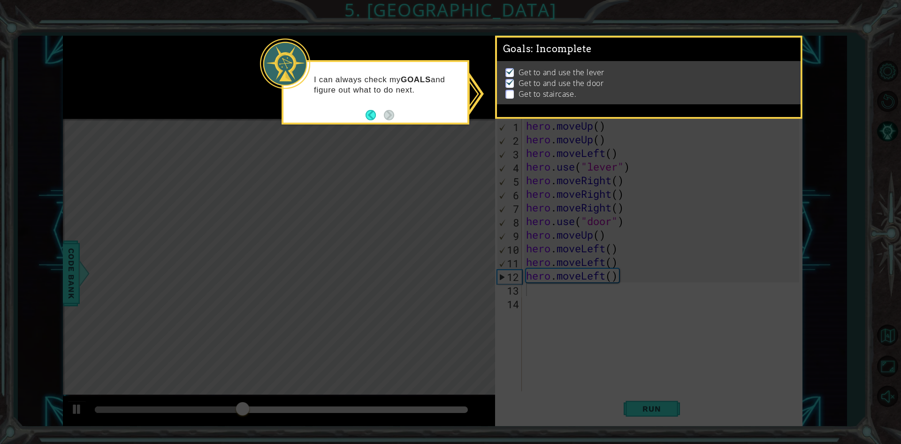
click at [605, 310] on icon at bounding box center [450, 222] width 901 height 444
drag, startPoint x: 621, startPoint y: 413, endPoint x: 625, endPoint y: 400, distance: 13.2
click at [624, 406] on icon at bounding box center [450, 222] width 901 height 444
click at [521, 89] on p "Get to staircase." at bounding box center [548, 94] width 58 height 10
click at [371, 111] on button "Back" at bounding box center [375, 115] width 18 height 10
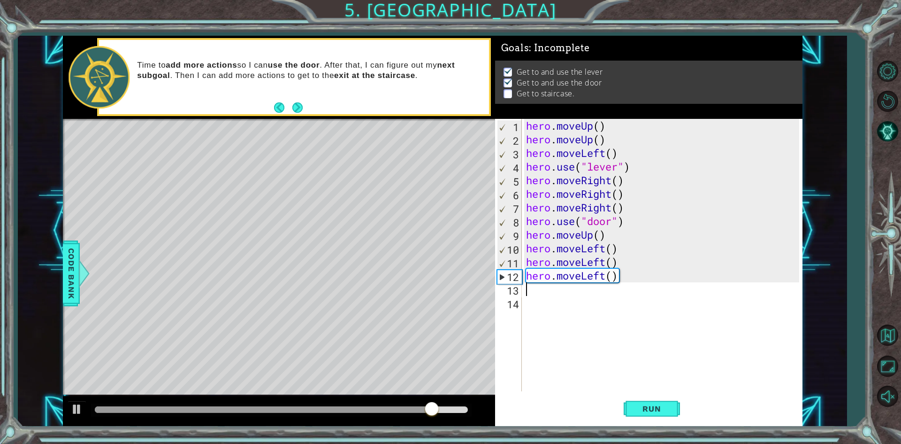
click at [594, 248] on div "hero . moveUp ( ) hero . moveUp ( ) hero . moveLeft ( ) hero . use ( "lever" ) …" at bounding box center [664, 268] width 280 height 299
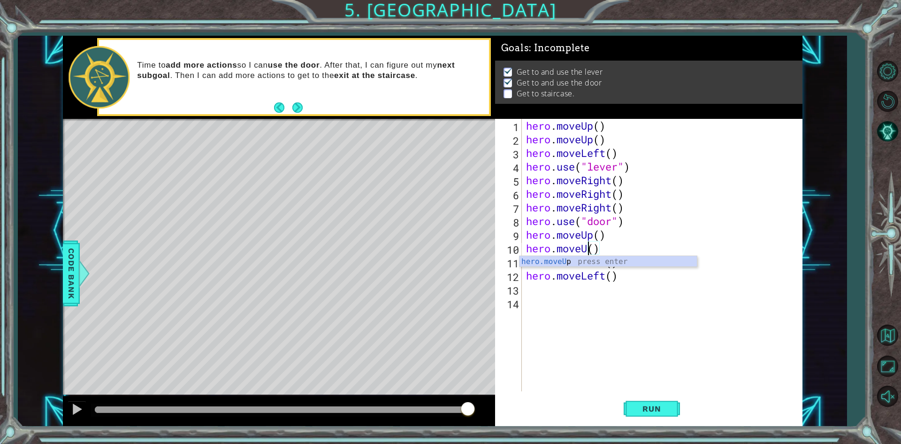
scroll to position [0, 3]
click at [568, 259] on div "hero.moveUp press enter" at bounding box center [608, 273] width 177 height 34
click at [582, 261] on div "hero . moveUp ( ) hero . moveUp ( ) hero . moveLeft ( ) hero . use ( "lever" ) …" at bounding box center [664, 268] width 280 height 299
type textarea "hero.moveLeft()"
click at [595, 277] on div "hero . moveUp ( ) hero . moveUp ( ) hero . moveLeft ( ) hero . use ( "lever" ) …" at bounding box center [664, 268] width 280 height 299
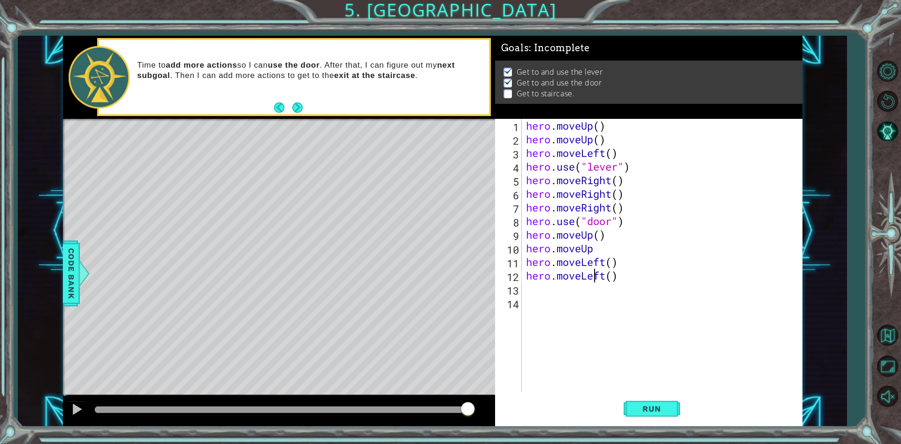
click at [597, 294] on div "hero . moveUp ( ) hero . moveUp ( ) hero . moveLeft ( ) hero . use ( "lever" ) …" at bounding box center [664, 268] width 280 height 299
type textarea "h"
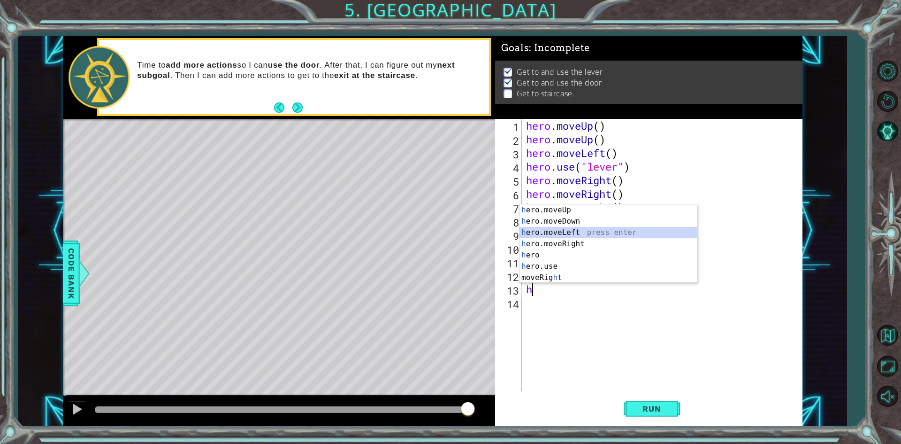
click at [561, 232] on div "h ero.moveUp press enter h ero.moveDown press enter h ero.moveLeft press enter …" at bounding box center [608, 254] width 177 height 101
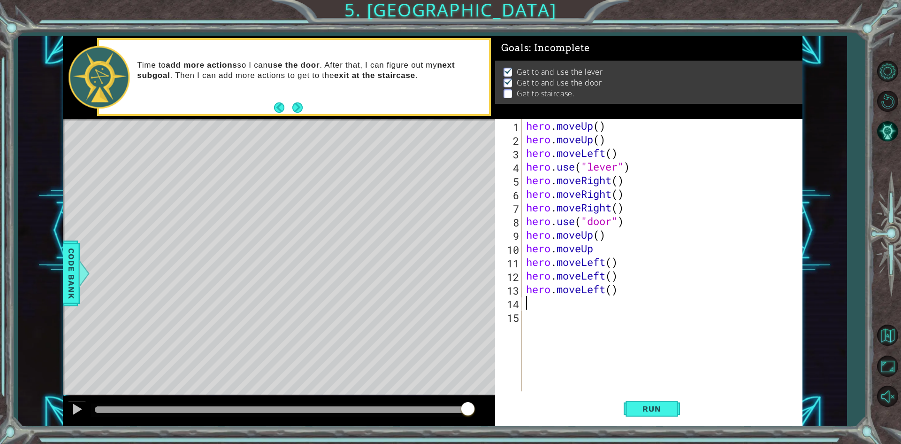
type textarea "h"
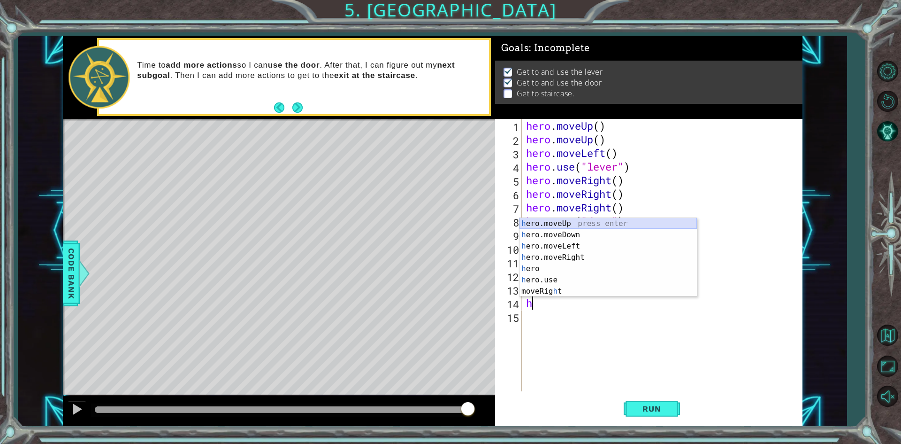
click at [566, 225] on div "h ero.moveUp press enter h ero.moveDown press enter h ero.moveLeft press enter …" at bounding box center [608, 268] width 177 height 101
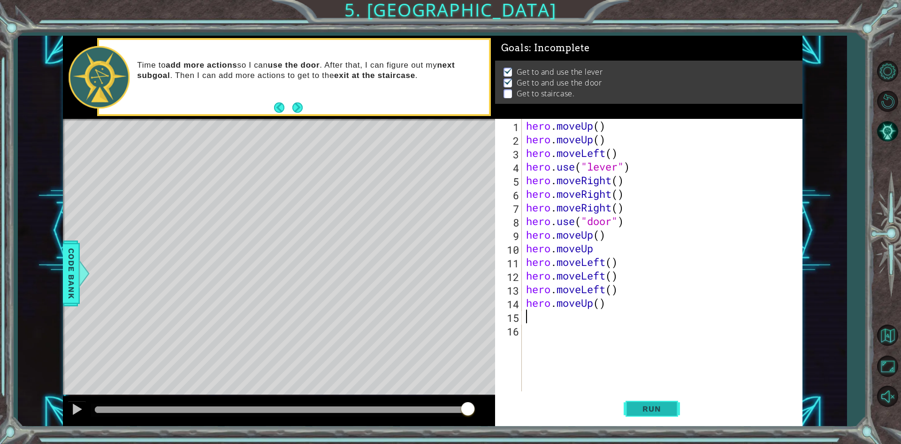
drag, startPoint x: 642, startPoint y: 408, endPoint x: 648, endPoint y: 407, distance: 6.2
click at [645, 407] on span "Run" at bounding box center [651, 408] width 37 height 9
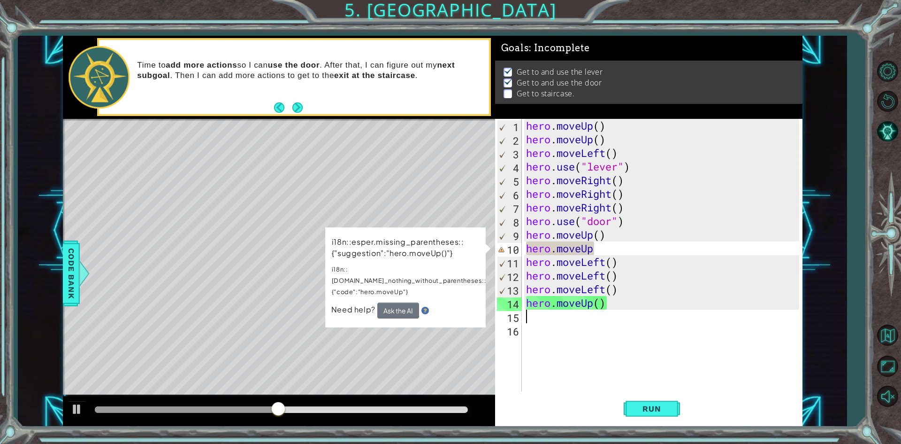
click at [592, 253] on div "hero . moveUp ( ) hero . moveUp ( ) hero . moveLeft ( ) hero . use ( "lever" ) …" at bounding box center [664, 268] width 280 height 299
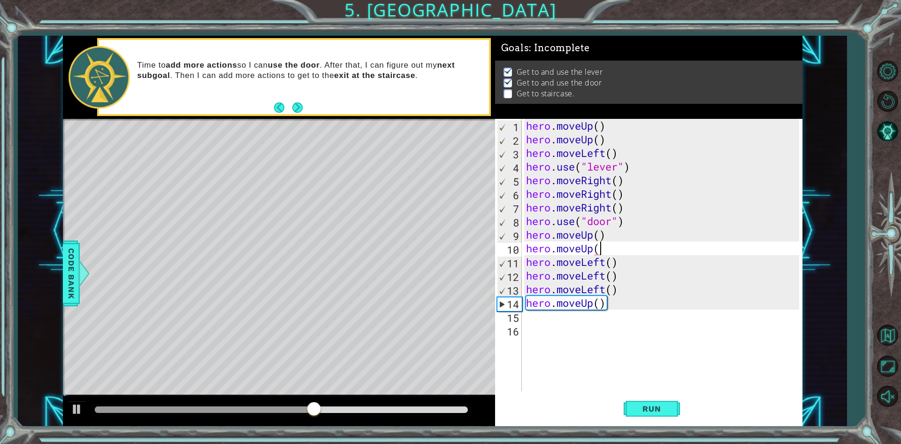
scroll to position [0, 3]
type textarea "hero.moveUp()"
click at [660, 412] on span "Run" at bounding box center [651, 408] width 37 height 9
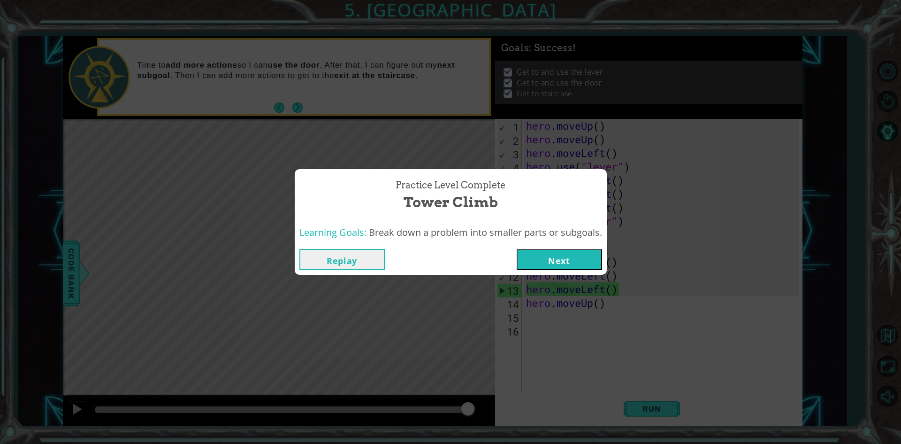
click at [551, 253] on button "Next" at bounding box center [559, 259] width 85 height 21
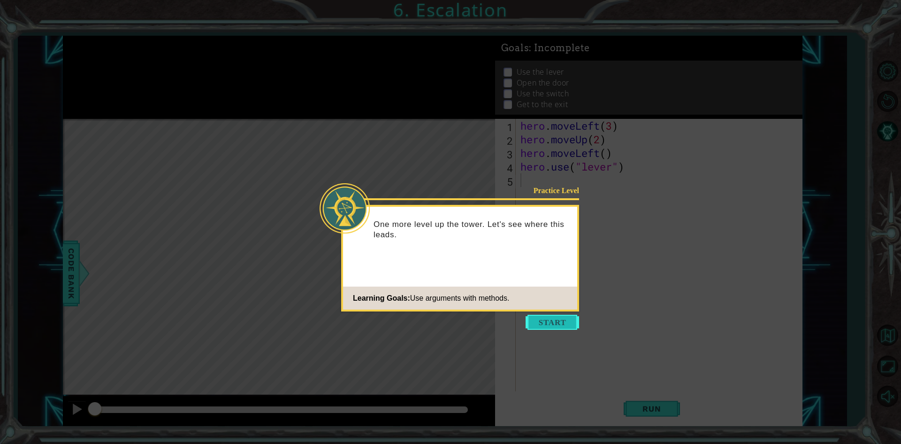
click at [554, 316] on button "Start" at bounding box center [553, 321] width 54 height 15
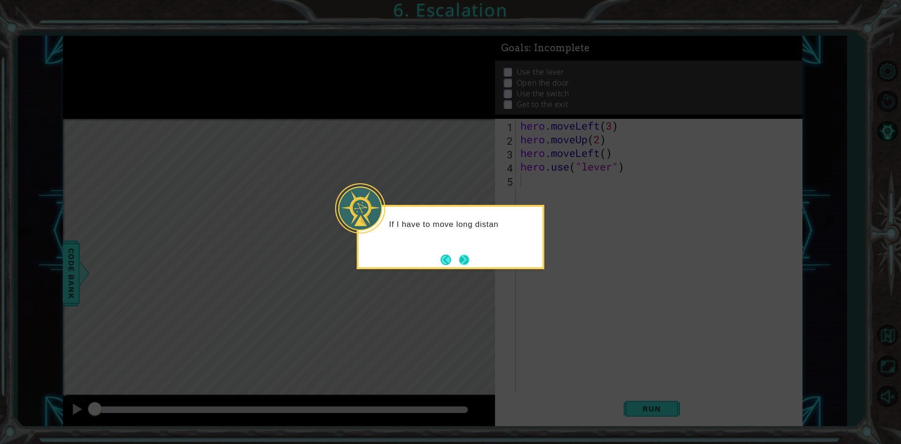
click at [469, 265] on button "Next" at bounding box center [464, 259] width 10 height 10
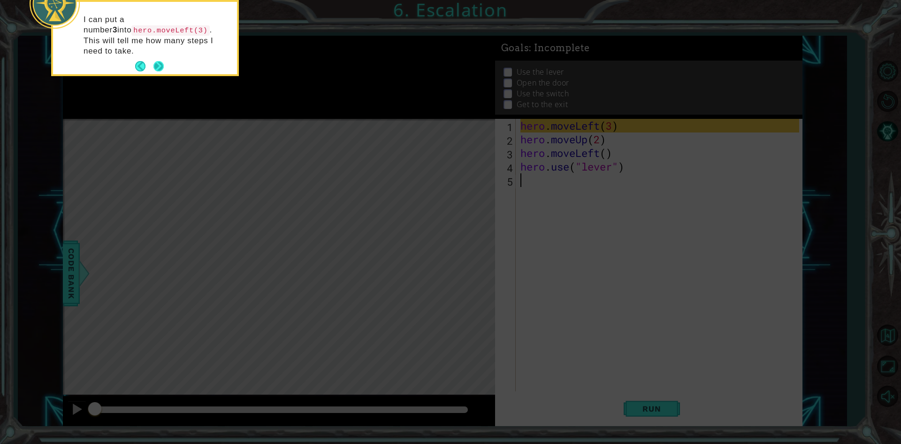
click at [156, 61] on button "Next" at bounding box center [158, 66] width 10 height 10
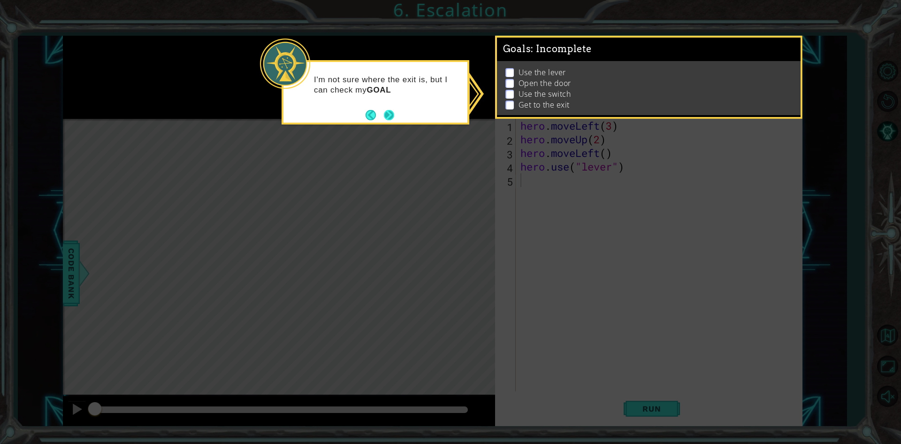
click at [391, 111] on button "Next" at bounding box center [389, 115] width 10 height 10
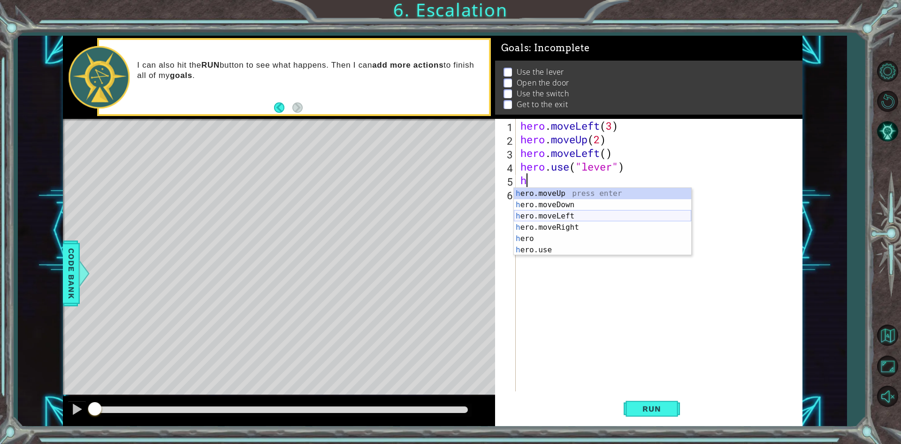
click at [575, 216] on div "h ero.moveUp press enter h ero.moveDown press enter h ero.moveLeft press enter …" at bounding box center [602, 233] width 177 height 90
type textarea "hero.moveLeft(1)"
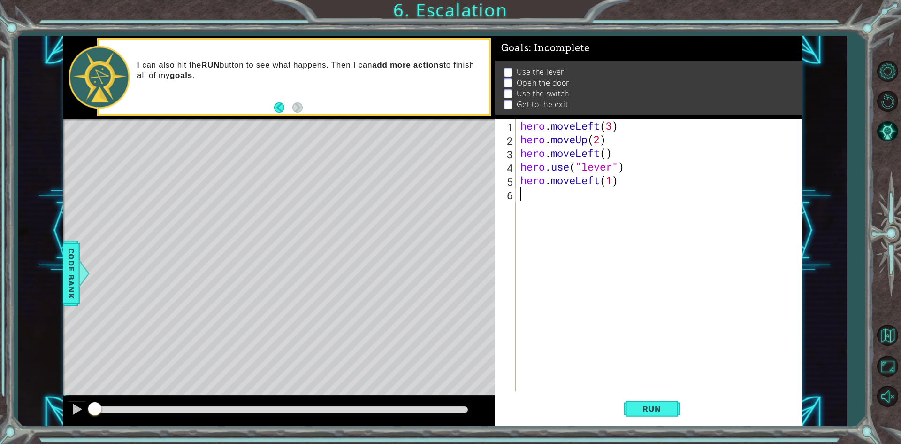
click at [528, 199] on div "hero . moveLeft ( 3 ) hero . moveUp ( 2 ) hero . moveLeft ( ) hero . use ( "lev…" at bounding box center [661, 268] width 285 height 299
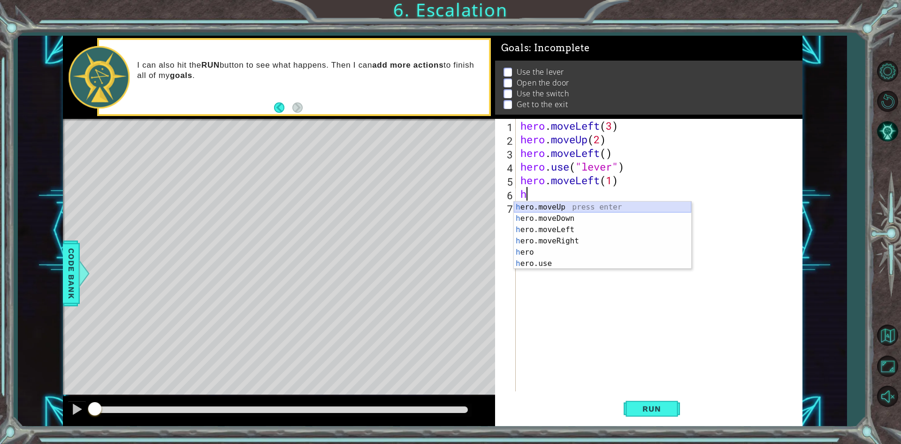
click at [544, 201] on div "h ero.moveUp press enter h ero.moveDown press enter h ero.moveLeft press enter …" at bounding box center [602, 246] width 177 height 90
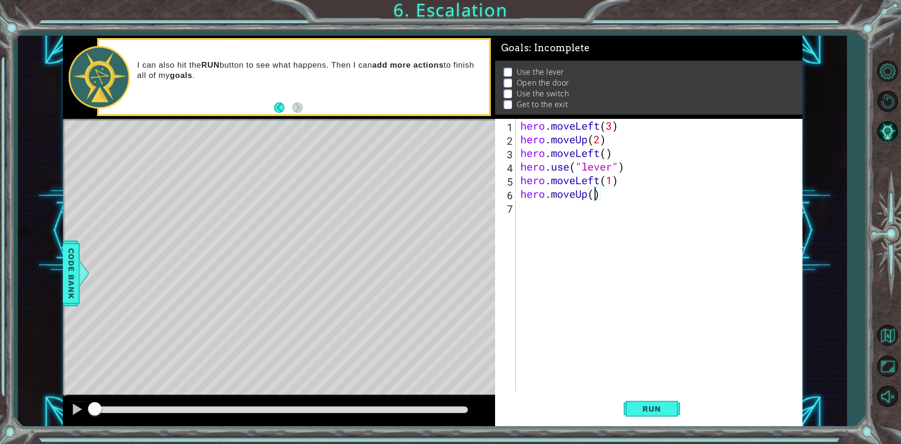
type textarea "hero.moveUp(2)"
click at [551, 211] on div "hero . moveLeft ( 3 ) hero . moveUp ( 2 ) hero . moveLeft ( ) hero . use ( "lev…" at bounding box center [661, 268] width 285 height 299
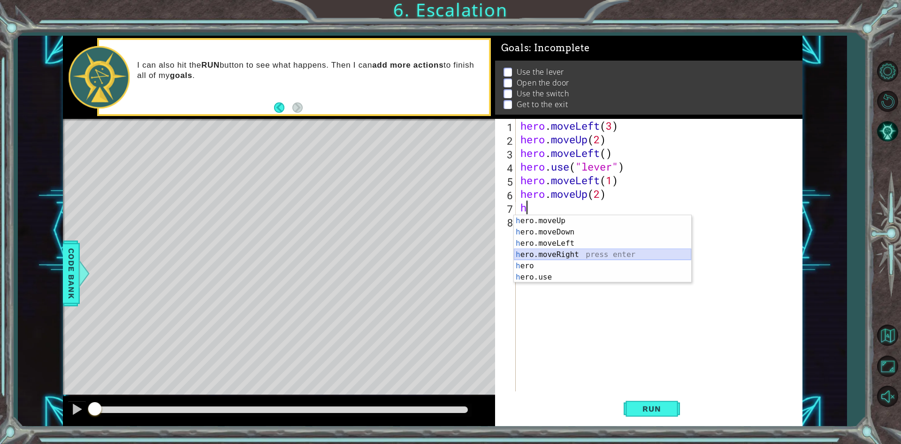
click at [575, 255] on div "h ero.moveUp press enter h ero.moveDown press enter h ero.moveLeft press enter …" at bounding box center [602, 260] width 177 height 90
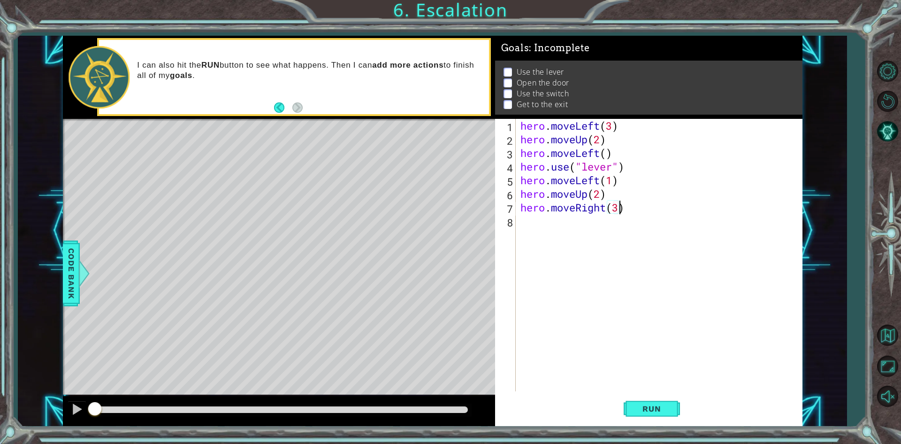
scroll to position [0, 4]
click at [645, 407] on span "Run" at bounding box center [651, 408] width 37 height 9
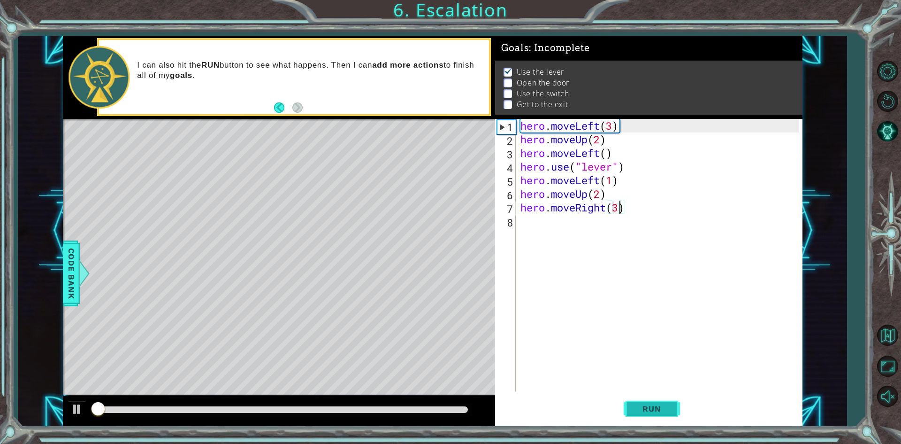
scroll to position [4, 0]
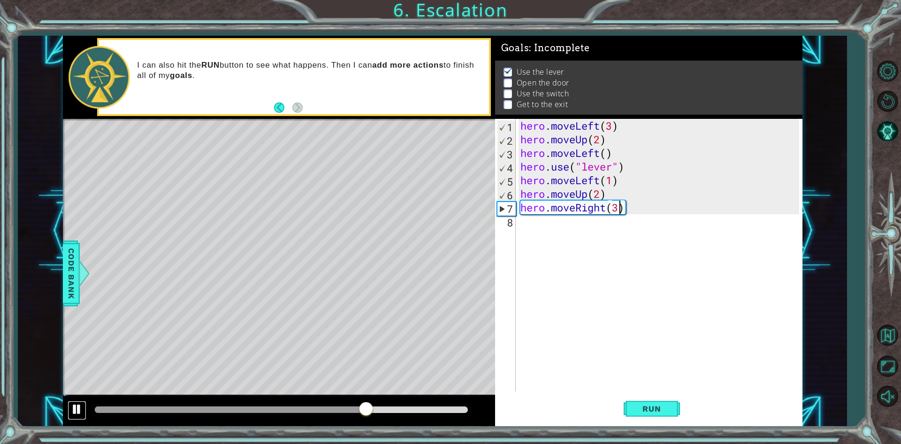
click at [75, 407] on div at bounding box center [77, 409] width 12 height 12
drag, startPoint x: 632, startPoint y: 166, endPoint x: 513, endPoint y: 171, distance: 119.3
click at [513, 171] on div "hero.moveRight(3) 1 2 3 4 5 6 7 8 hero . moveLeft ( 3 ) hero . moveUp ( 2 ) her…" at bounding box center [647, 255] width 304 height 272
type textarea "hero.use("lever")"
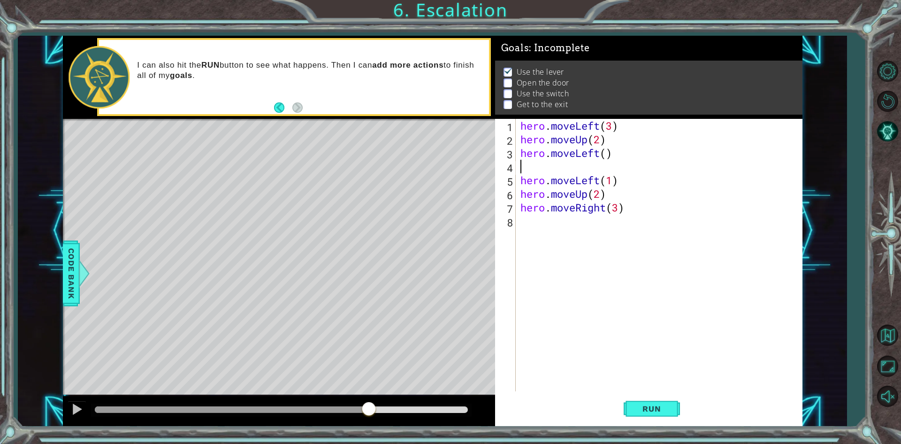
scroll to position [0, 0]
click at [608, 154] on div "hero . moveLeft ( 3 ) hero . moveUp ( 2 ) hero . moveLeft ( ) hero . moveLeft (…" at bounding box center [661, 268] width 285 height 299
type textarea "hero.moveLeft(2)"
click at [535, 165] on div "hero . moveLeft ( 3 ) hero . moveUp ( 2 ) hero . moveLeft ( 2 ) hero . moveLeft…" at bounding box center [661, 268] width 285 height 299
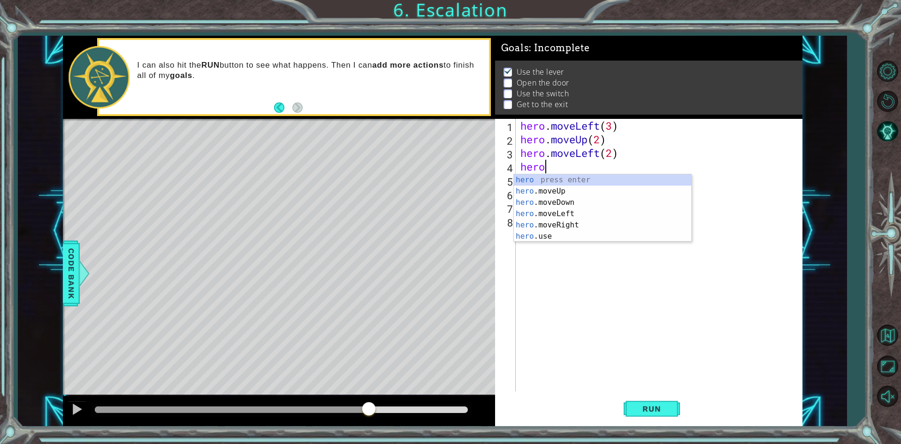
scroll to position [0, 1]
click at [542, 225] on div "hero. moveUp press enter hero. moveDown press enter hero. moveLeft press enter …" at bounding box center [602, 213] width 177 height 79
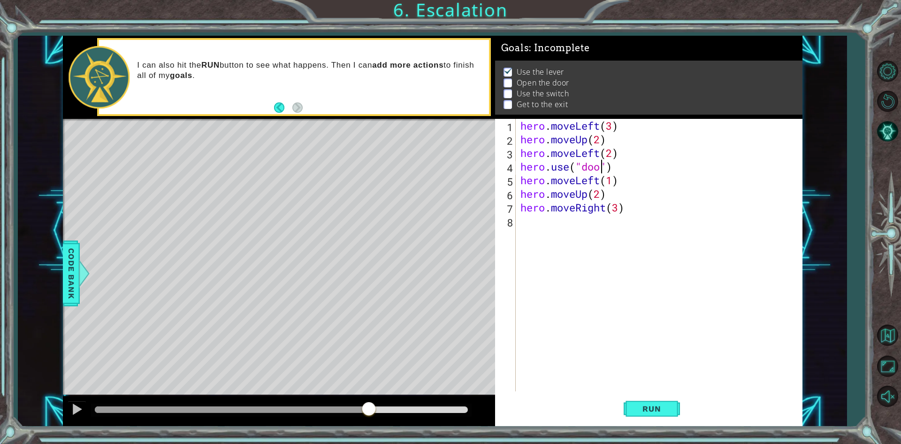
scroll to position [0, 4]
click at [615, 210] on div "hero . moveLeft ( 3 ) hero . moveUp ( 2 ) hero . moveLeft ( 2 ) hero . use ( "d…" at bounding box center [661, 268] width 285 height 299
click at [619, 212] on div "hero . moveLeft ( 3 ) hero . moveUp ( 2 ) hero . moveLeft ( 2 ) hero . use ( "d…" at bounding box center [661, 268] width 285 height 299
type textarea "hero.moveRight(2)"
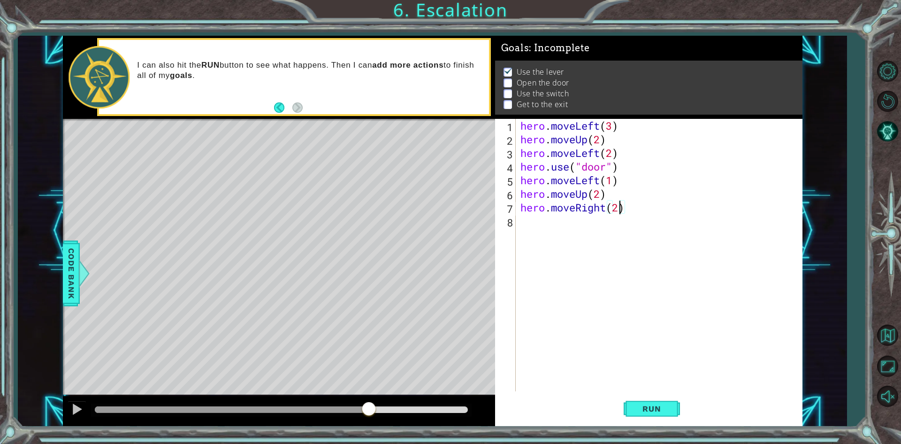
click at [543, 222] on div "hero . moveLeft ( 3 ) hero . moveUp ( 2 ) hero . moveLeft ( 2 ) hero . use ( "d…" at bounding box center [661, 268] width 285 height 299
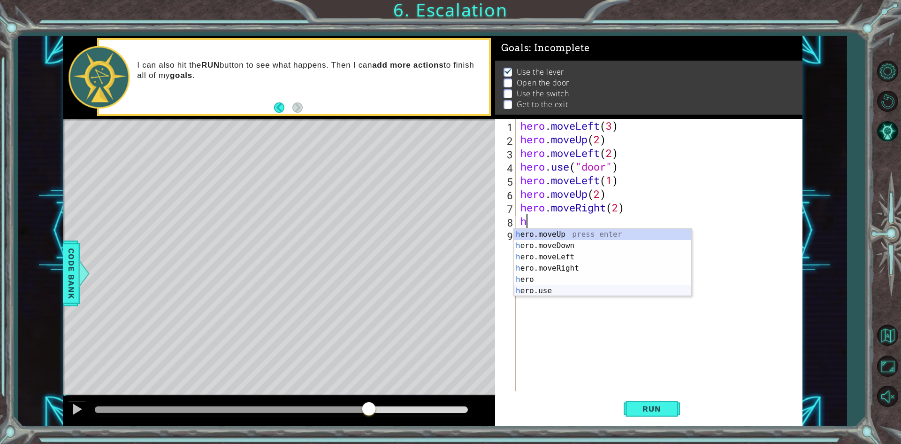
click at [554, 291] on div "h ero.moveUp press enter h ero.moveDown press enter h ero.moveLeft press enter …" at bounding box center [602, 274] width 177 height 90
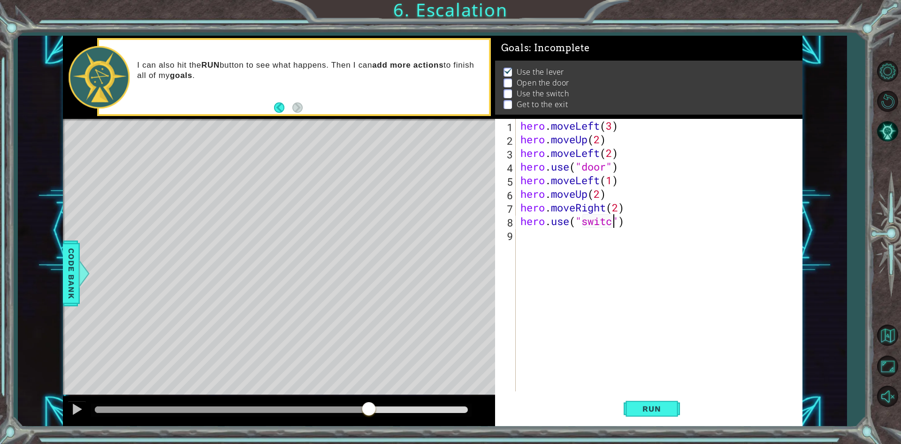
scroll to position [0, 4]
type textarea "hero.use("switch")"
click at [539, 237] on div "hero . moveLeft ( 3 ) hero . moveUp ( 2 ) hero . moveLeft ( 2 ) hero . use ( "d…" at bounding box center [661, 268] width 285 height 299
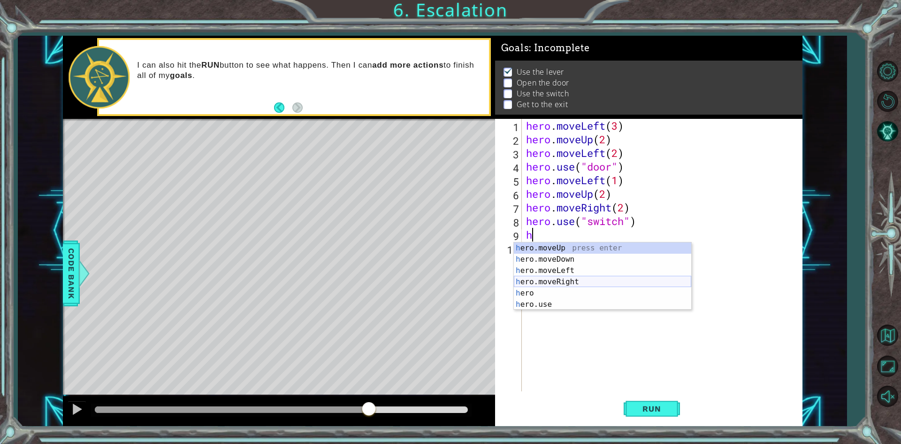
click at [582, 276] on div "h ero.moveUp press enter h ero.moveDown press enter h ero.moveLeft press enter …" at bounding box center [602, 287] width 177 height 90
type textarea "hero.moveLeft(1)"
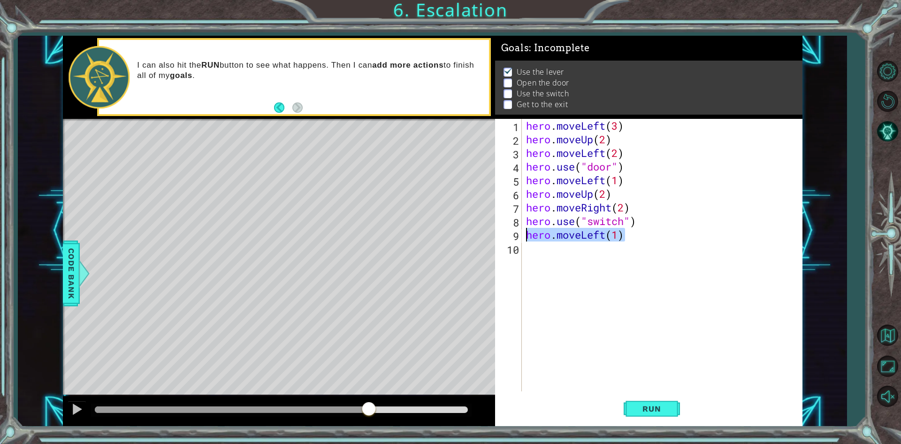
drag, startPoint x: 631, startPoint y: 237, endPoint x: 523, endPoint y: 237, distance: 108.0
click at [523, 237] on div "hero.moveLeft(1) 1 2 3 4 5 6 7 8 9 10 hero . moveLeft ( 3 ) hero . moveUp ( 2 )…" at bounding box center [647, 255] width 304 height 272
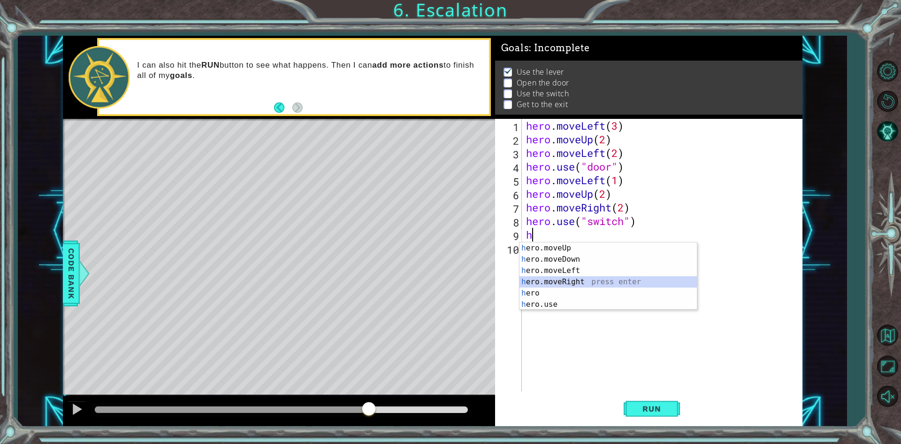
click at [573, 281] on div "h ero.moveUp press enter h ero.moveDown press enter h ero.moveLeft press enter …" at bounding box center [608, 287] width 177 height 90
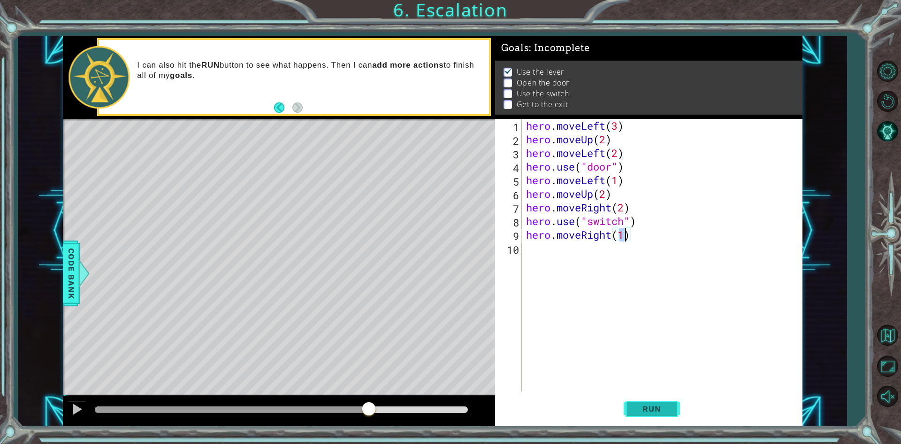
click at [662, 410] on span "Run" at bounding box center [651, 408] width 37 height 9
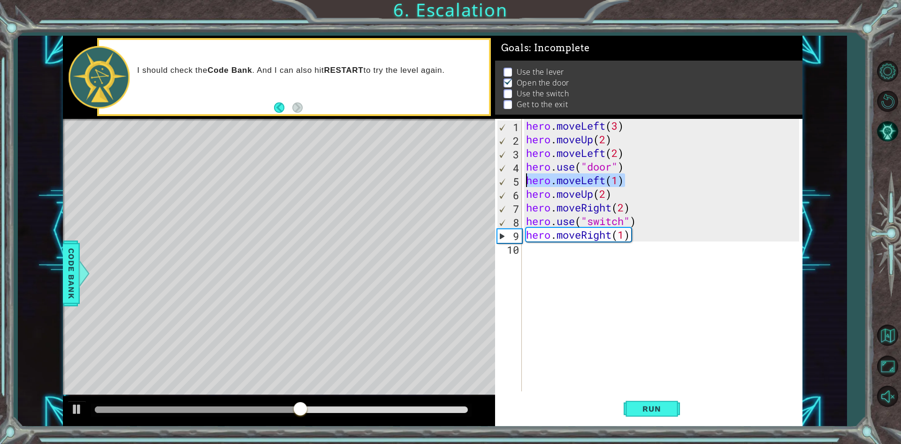
drag, startPoint x: 628, startPoint y: 179, endPoint x: 525, endPoint y: 179, distance: 103.3
click at [525, 179] on div "hero . moveLeft ( 3 ) hero . moveUp ( 2 ) hero . moveLeft ( 2 ) hero . use ( "d…" at bounding box center [664, 268] width 280 height 299
type textarea "hero.moveLeft(1)"
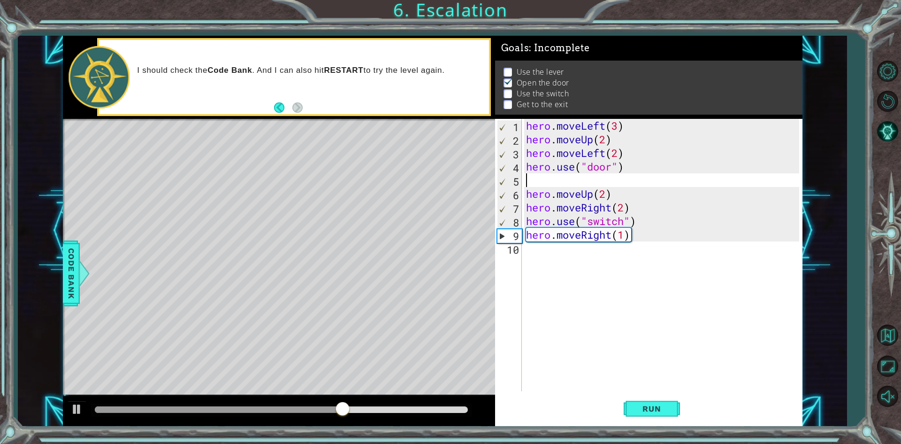
type textarea "hero.use("door")"
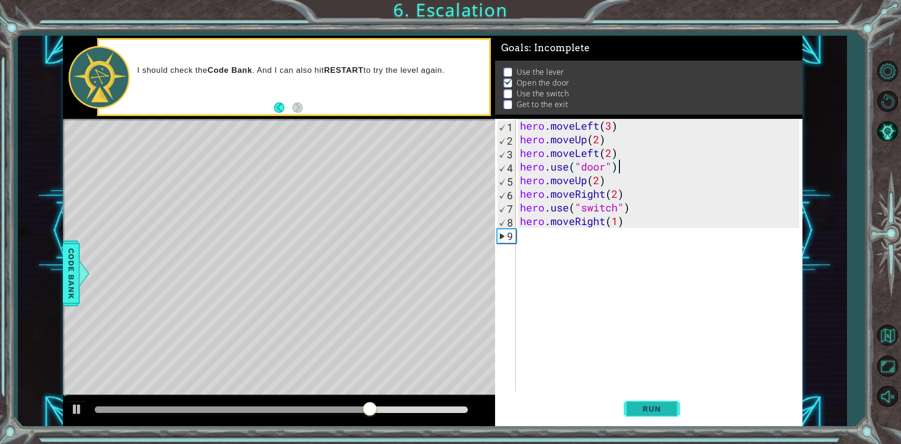
click at [647, 413] on button "Run" at bounding box center [652, 408] width 56 height 31
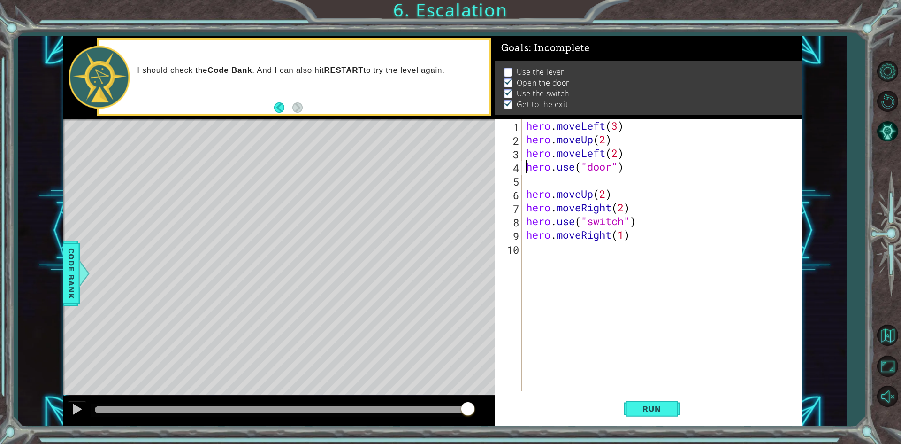
click at [526, 167] on div "hero . moveLeft ( 3 ) hero . moveUp ( 2 ) hero . moveLeft ( 2 ) hero . use ( "d…" at bounding box center [664, 268] width 280 height 299
type textarea "hero.use("door")"
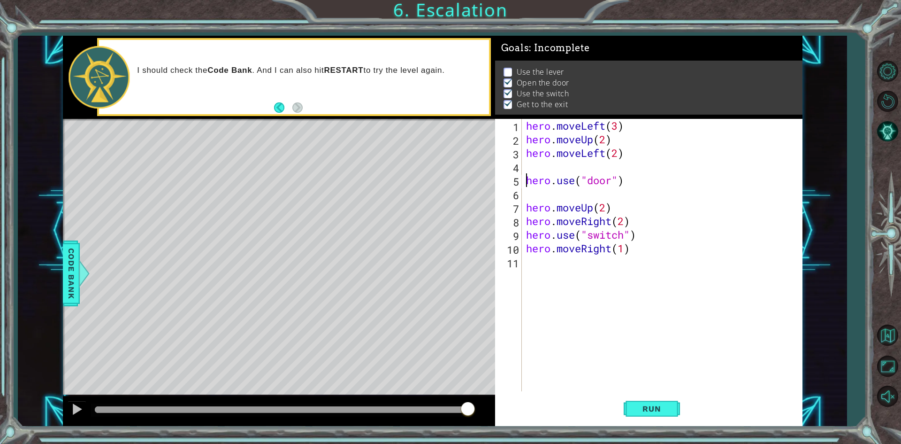
click at [531, 191] on div "hero . moveLeft ( 3 ) hero . moveUp ( 2 ) hero . moveLeft ( 2 ) hero . use ( "d…" at bounding box center [664, 268] width 280 height 299
type textarea "hero.use("door")"
click at [538, 171] on div "hero . moveLeft ( 3 ) hero . moveUp ( 2 ) hero . moveLeft ( 2 ) hero . use ( "d…" at bounding box center [664, 268] width 280 height 299
click at [618, 156] on div "hero . moveLeft ( 3 ) hero . moveUp ( 2 ) hero . moveLeft ( 2 ) hero . use ( "d…" at bounding box center [664, 268] width 280 height 299
type textarea "hero.moveLeft(3)"
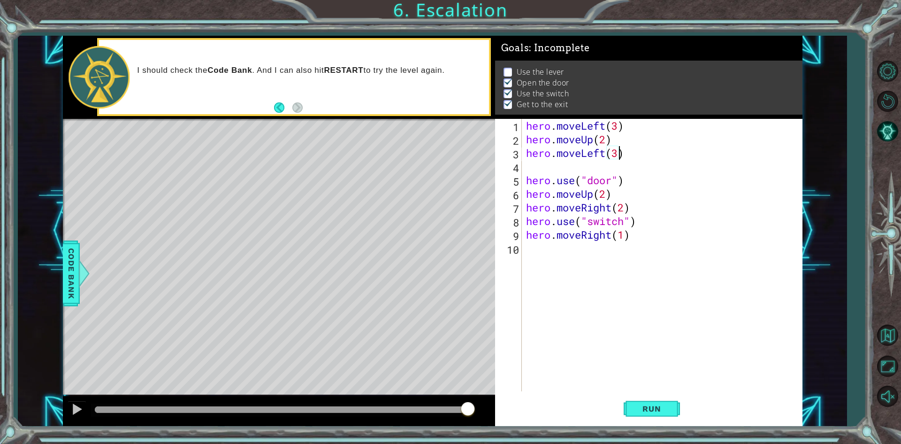
scroll to position [0, 4]
click at [552, 170] on div "hero . moveLeft ( 3 ) hero . moveUp ( 2 ) hero . moveLeft ( 3 ) hero . use ( "d…" at bounding box center [664, 268] width 280 height 299
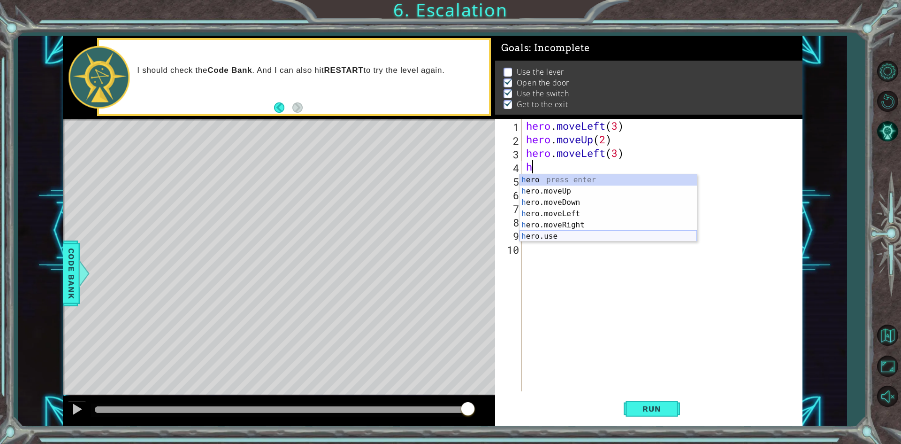
click at [576, 239] on div "h ero press enter h ero.moveUp press enter h ero.moveDown press enter h ero.mov…" at bounding box center [608, 219] width 177 height 90
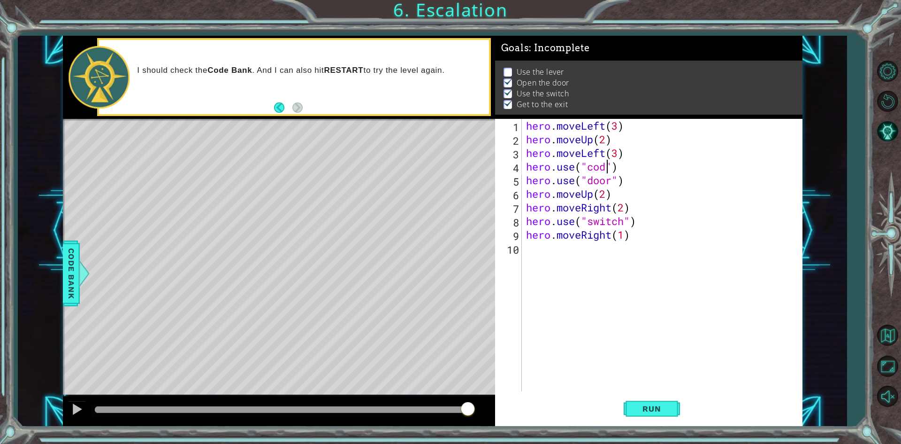
scroll to position [0, 4]
type textarea "hero.use("code bank")"
click at [657, 168] on div "hero . moveLeft ( 3 ) hero . moveUp ( 2 ) hero . moveLeft ( 3 ) hero . use ( "c…" at bounding box center [664, 268] width 280 height 299
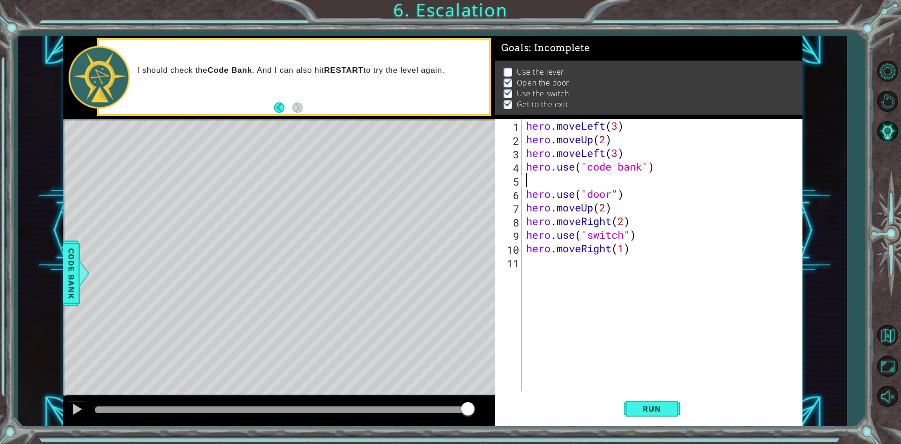
type textarea "hero.use("code bank")"
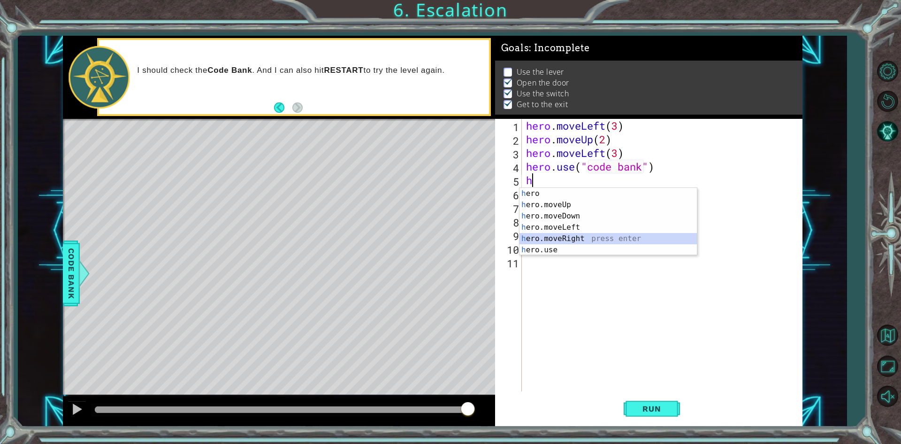
click at [558, 241] on div "h ero press enter h ero.moveUp press enter h ero.moveDown press enter h ero.mov…" at bounding box center [608, 233] width 177 height 90
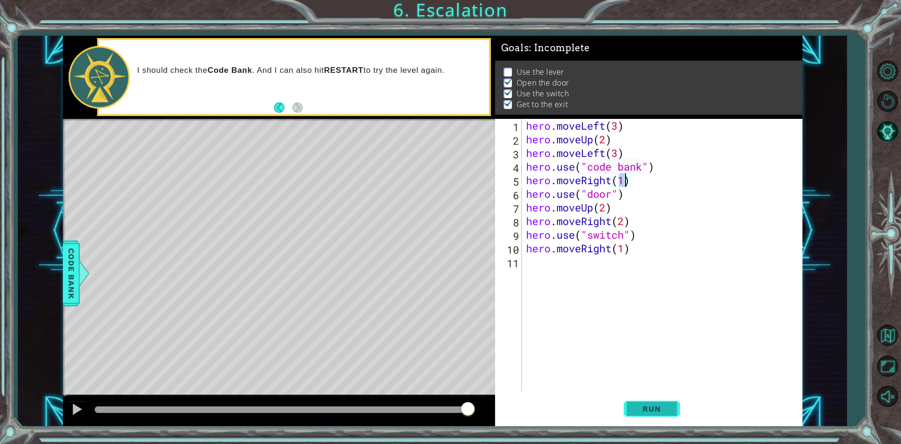
type textarea "hero.moveRight(1)"
click at [641, 404] on span "Run" at bounding box center [651, 408] width 37 height 9
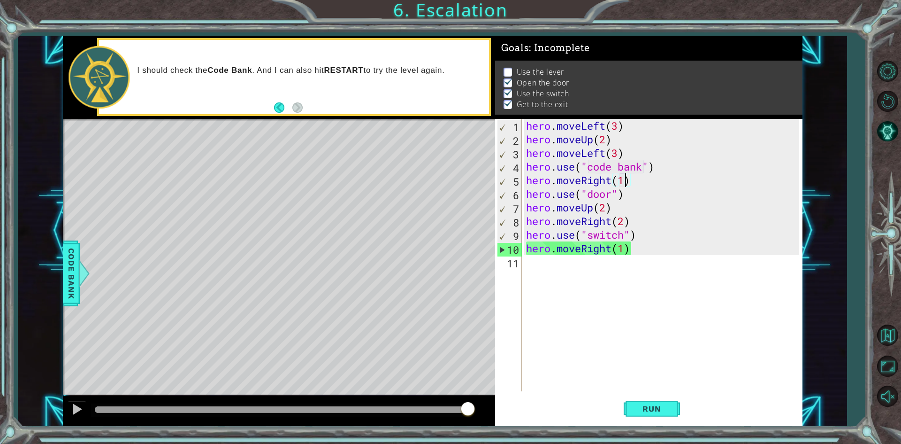
click at [566, 278] on div "hero . moveLeft ( 3 ) hero . moveUp ( 2 ) hero . moveLeft ( 3 ) hero . use ( "c…" at bounding box center [664, 268] width 280 height 299
click at [274, 104] on button "Back" at bounding box center [283, 107] width 18 height 10
